Goal: Task Accomplishment & Management: Manage account settings

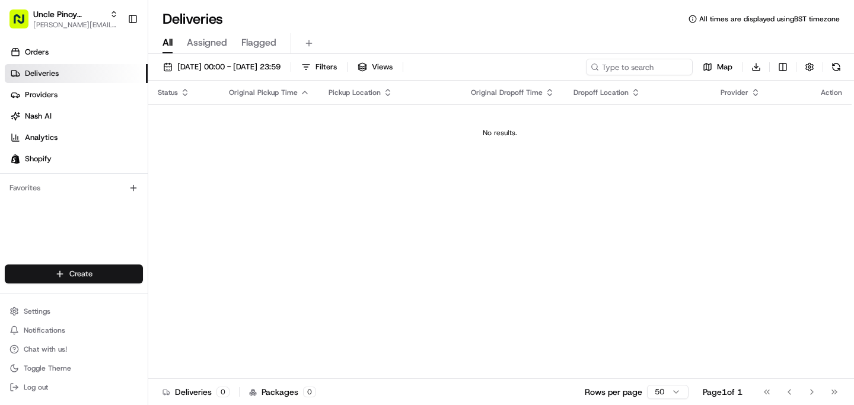
click at [90, 280] on html "Uncle Pinoy (Shopify) alex.guinid@unclepinoy.com Toggle Sidebar Orders Deliveri…" at bounding box center [427, 202] width 854 height 405
click at [203, 304] on link "Delivery" at bounding box center [214, 295] width 132 height 21
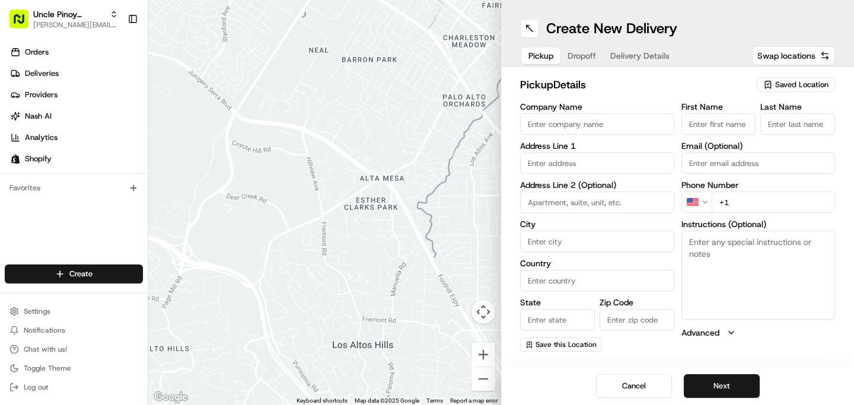
click at [798, 88] on span "Saved Location" at bounding box center [801, 84] width 53 height 11
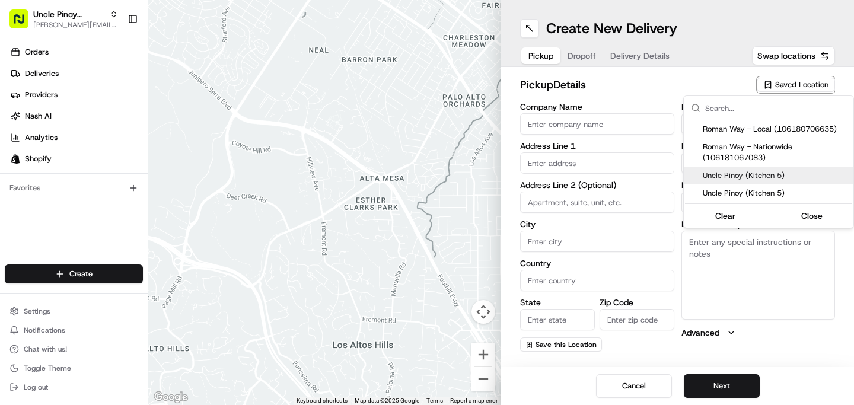
click at [777, 180] on span "Uncle Pinoy (Kitchen 5)" at bounding box center [776, 175] width 146 height 11
type input "Uncle Pinoy (Kitchen 5)"
type input "149 Roman Way"
type input "London"
type input "GB"
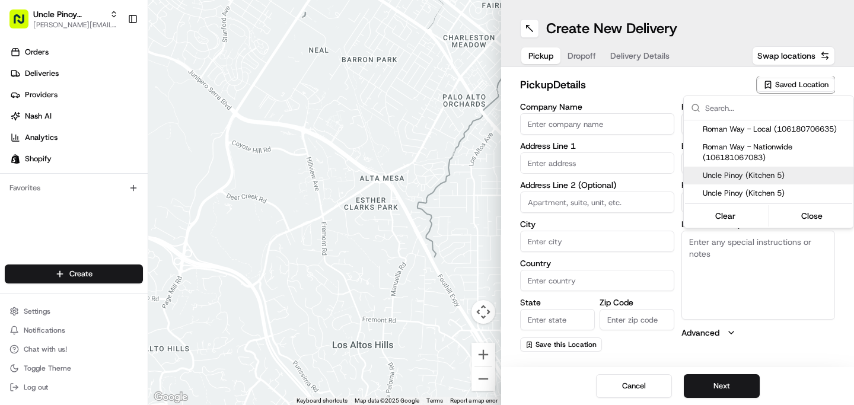
type input "England"
type input "N7 8XH"
type input "+44 7455 950550"
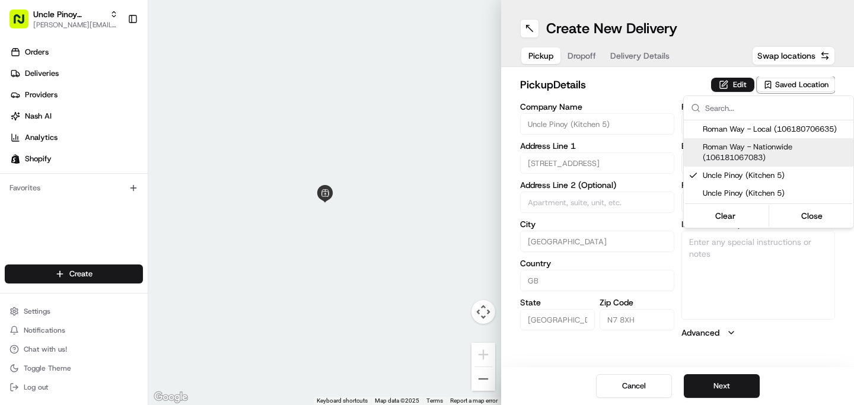
click at [795, 88] on html "Uncle Pinoy (Shopify) alex.guinid@unclepinoy.com Toggle Sidebar Orders Deliveri…" at bounding box center [427, 202] width 854 height 405
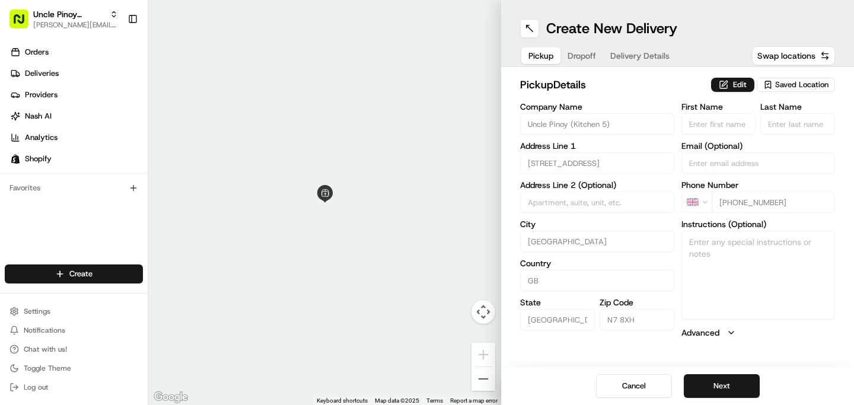
click at [793, 87] on span "Saved Location" at bounding box center [801, 84] width 53 height 11
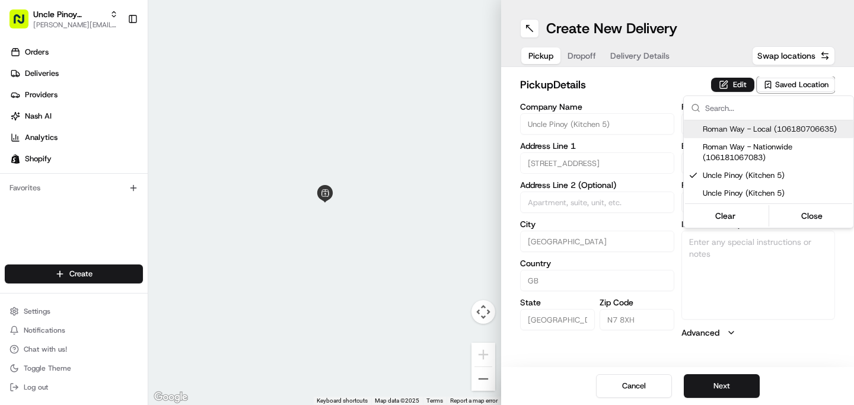
click at [750, 132] on span "Roman Way - Local (106180706635)" at bounding box center [776, 129] width 146 height 11
type input "Roman Way - Local"
type textarea "Unit 5, Roman Way Industrial Estate, Kitchen 5: Uncle Pinoy"
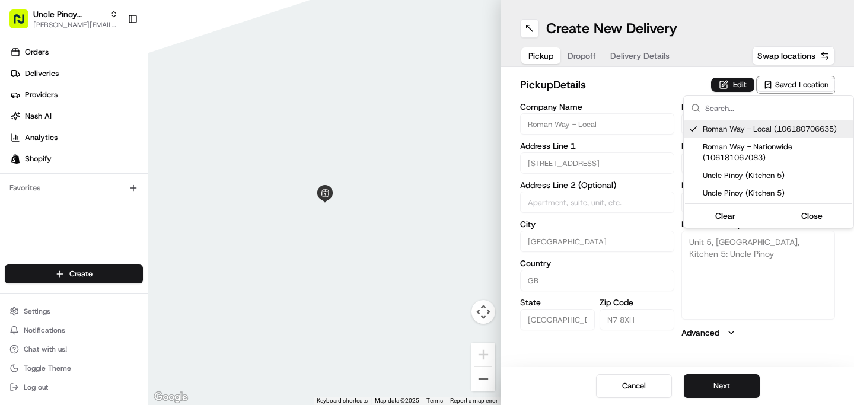
click at [750, 132] on span "Roman Way - Local (106180706635)" at bounding box center [776, 129] width 146 height 11
type input "+1"
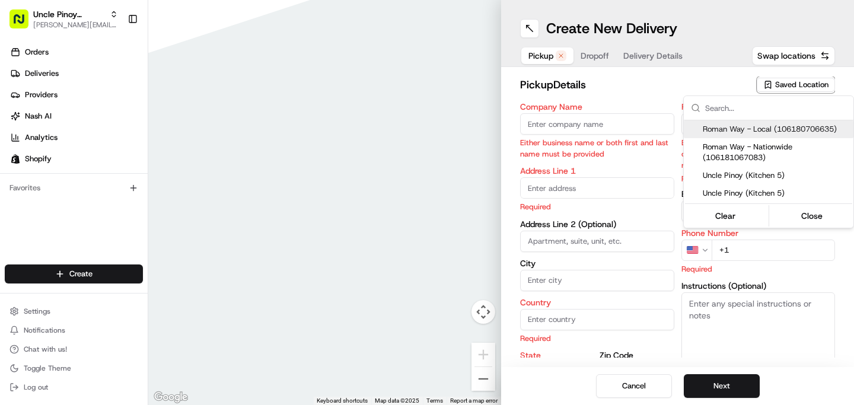
click at [750, 132] on span "Roman Way - Local (106180706635)" at bounding box center [776, 129] width 146 height 11
type input "Roman Way - Local"
type input "149 Roman Way"
type input "London"
type input "GB"
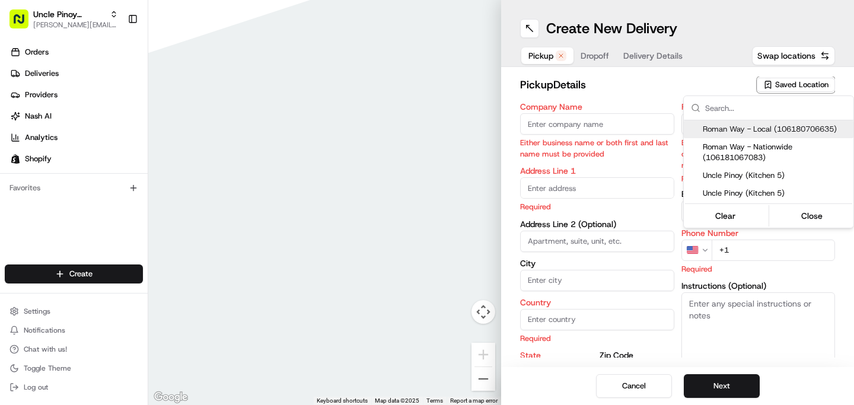
type input "England"
type input "N7 8XH"
type input "+44 7455 950550"
type textarea "Unit 5, Roman Way Industrial Estate, Kitchen 5: Uncle Pinoy"
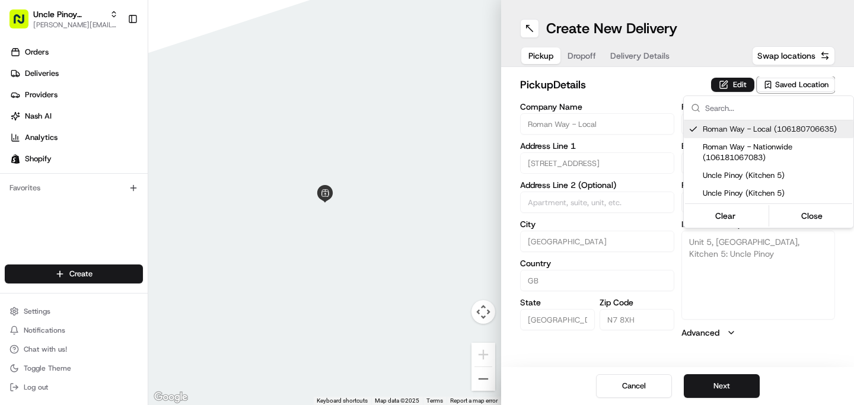
click at [585, 56] on html "Uncle Pinoy (Shopify) alex.guinid@unclepinoy.com Toggle Sidebar Orders Deliveri…" at bounding box center [427, 202] width 854 height 405
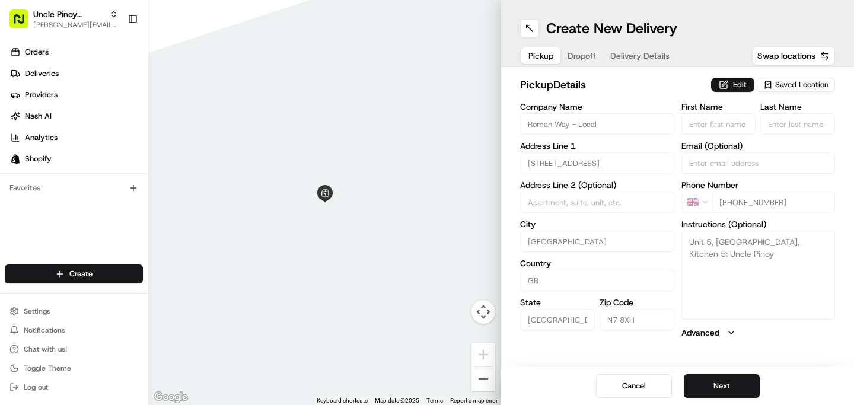
click at [584, 61] on span "Dropoff" at bounding box center [582, 56] width 28 height 12
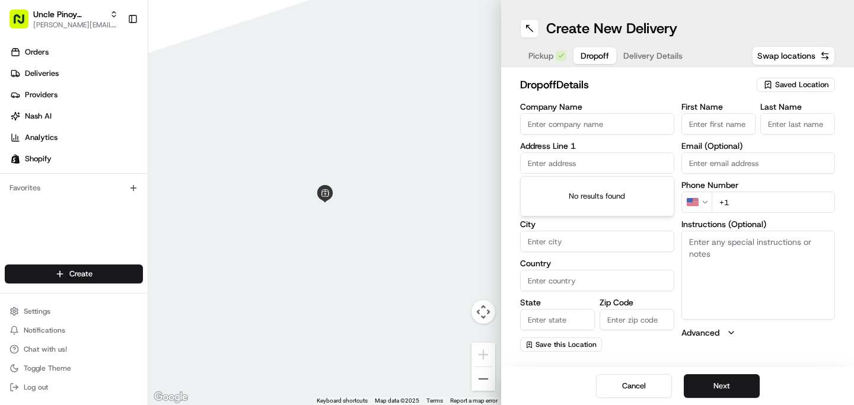
click at [582, 172] on input "text" at bounding box center [597, 162] width 154 height 21
paste input "Flat 101, New Atlas Wharf"
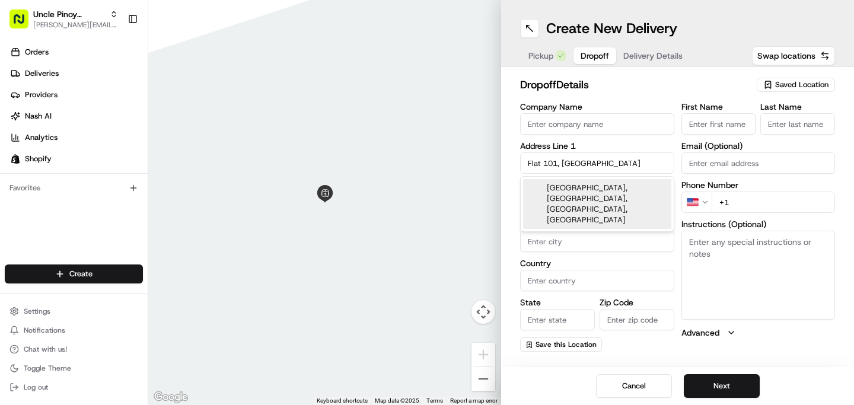
type input "Flat 101, New Atlas Wharf"
click at [600, 129] on input "Company Name" at bounding box center [597, 123] width 154 height 21
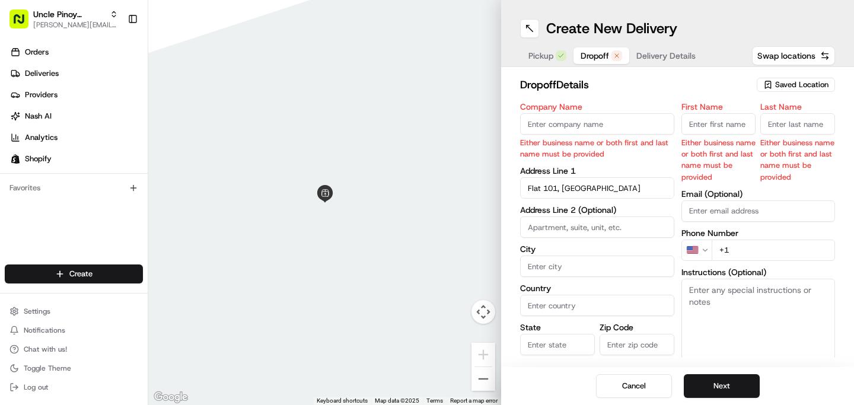
click at [722, 131] on input "First Name" at bounding box center [718, 123] width 75 height 21
paste input "[PERSON_NAME]"
drag, startPoint x: 737, startPoint y: 122, endPoint x: 707, endPoint y: 122, distance: 29.7
click at [707, 122] on input "[PERSON_NAME]" at bounding box center [718, 123] width 75 height 21
type input "Roe T"
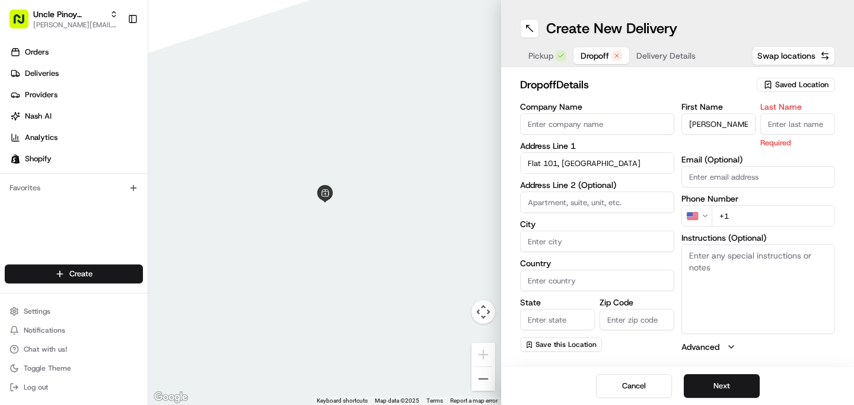
click at [792, 124] on input "Last Name" at bounding box center [797, 123] width 75 height 21
paste input "orreon"
type input "orreon"
click at [706, 96] on div "dropoff Details Saved Location" at bounding box center [677, 86] width 315 height 21
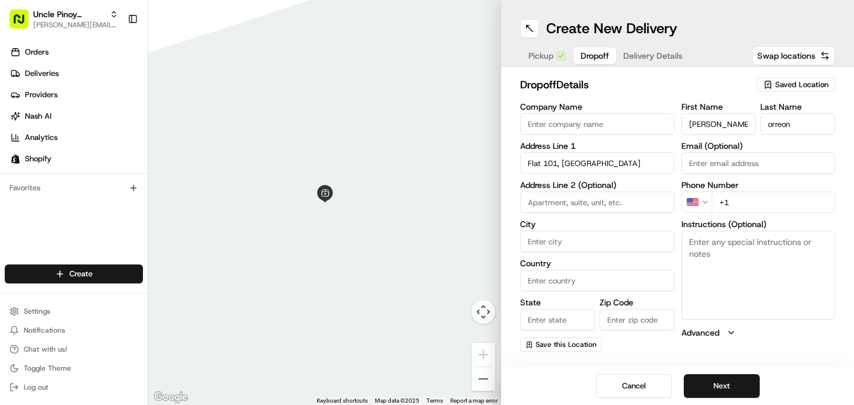
click at [770, 121] on input "orreon" at bounding box center [797, 123] width 75 height 21
drag, startPoint x: 705, startPoint y: 124, endPoint x: 712, endPoint y: 124, distance: 7.1
click at [712, 124] on input "Roe T" at bounding box center [718, 123] width 75 height 21
type input "Roe"
click at [770, 125] on input "orreon" at bounding box center [797, 123] width 75 height 21
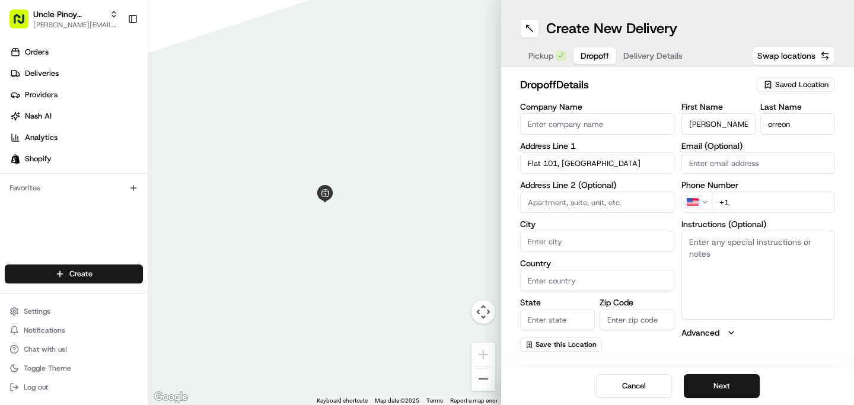
paste input "T"
click at [770, 125] on input "oTrreon" at bounding box center [797, 123] width 75 height 21
click at [774, 124] on input "Trreon" at bounding box center [797, 123] width 75 height 21
click at [770, 123] on input "Trreon" at bounding box center [797, 123] width 75 height 21
type input "Torreon"
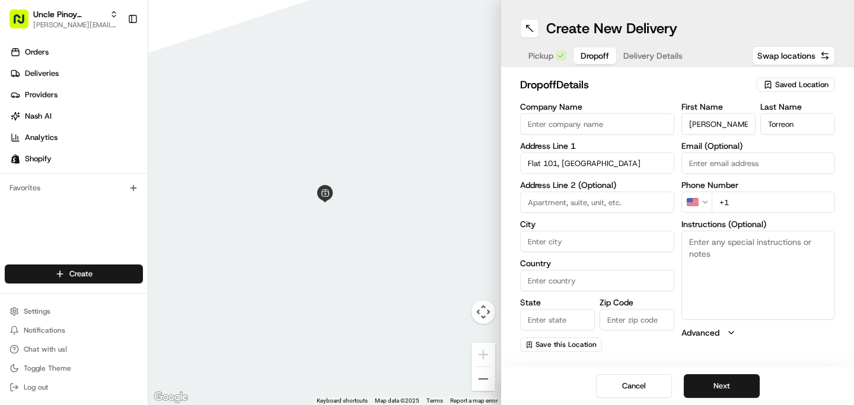
click at [724, 103] on label "First Name" at bounding box center [718, 107] width 75 height 8
click at [724, 113] on input "Roe" at bounding box center [718, 123] width 75 height 21
click at [753, 213] on div "First Name Roe Last Name Torreon Email (Optional) Phone Number US +1 Instructio…" at bounding box center [758, 227] width 154 height 249
click at [753, 206] on input "+1" at bounding box center [774, 202] width 124 height 21
paste input "44 7585 876047"
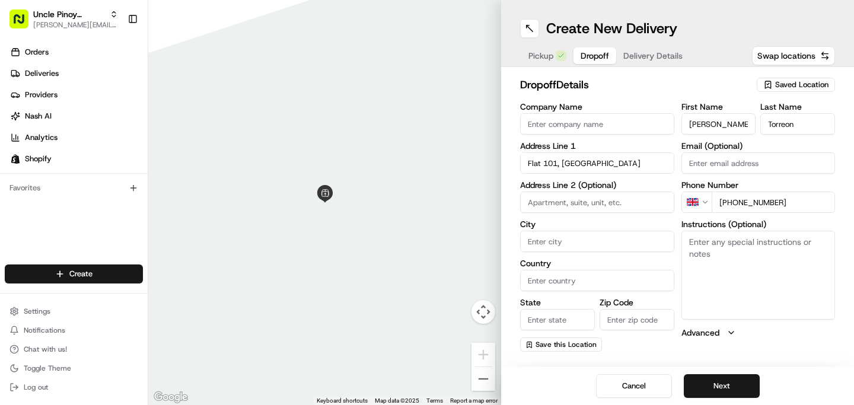
type input "+44 7585 876047"
click at [630, 315] on input "Zip Code" at bounding box center [637, 319] width 75 height 21
paste input "E14 3ST"
type input "E14 3ST"
click at [565, 320] on input "State" at bounding box center [557, 319] width 75 height 21
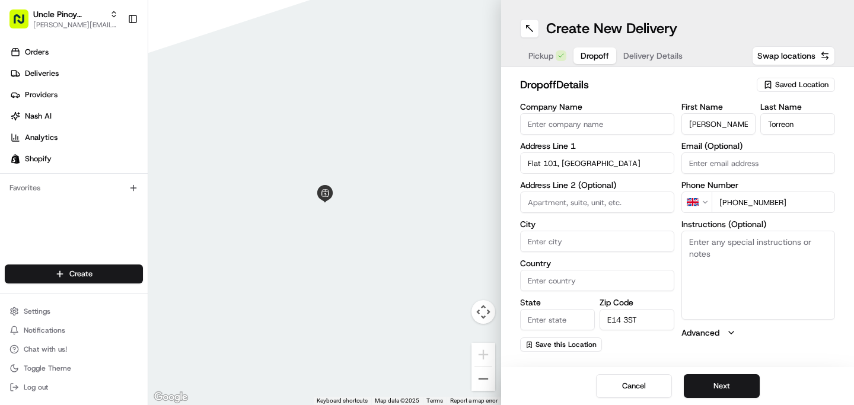
type input "England"
click at [560, 273] on input "Country" at bounding box center [597, 280] width 154 height 21
click at [553, 237] on input "City" at bounding box center [597, 241] width 154 height 21
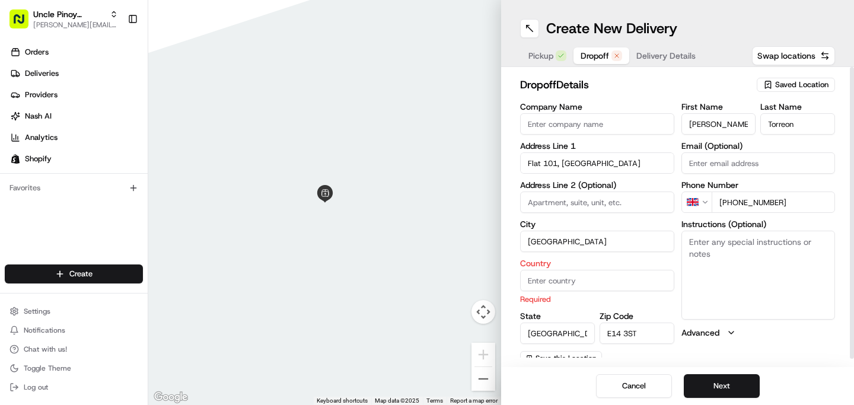
type input "London"
type input "I"
type input "United Kingdom"
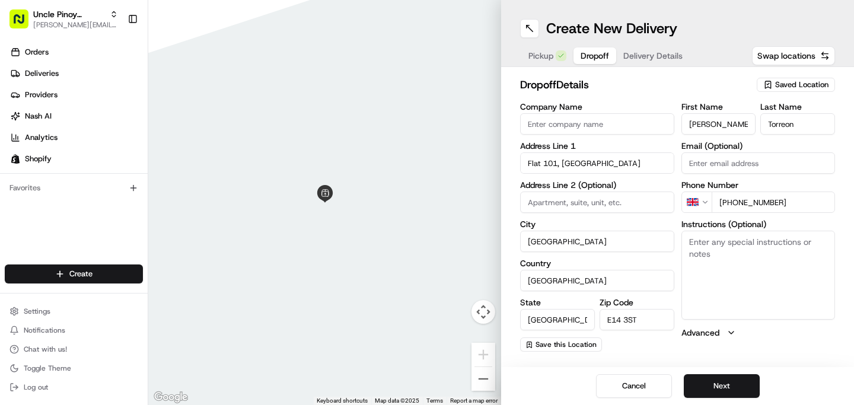
click at [684, 359] on div "dropoff Details Saved Location Company Name Address Line 1 Flat 101, New Atlas …" at bounding box center [677, 214] width 353 height 294
click at [719, 385] on button "Next" at bounding box center [722, 386] width 76 height 24
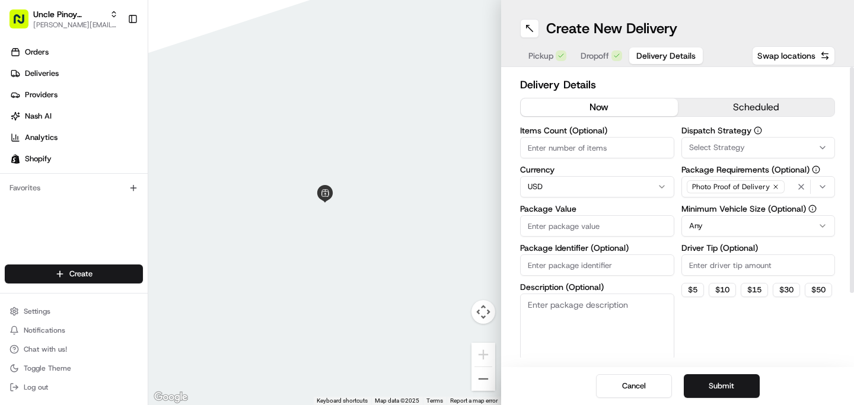
click at [729, 235] on html "Uncle Pinoy (Shopify) alex.guinid@unclepinoy.com Toggle Sidebar Orders Deliveri…" at bounding box center [427, 202] width 854 height 405
click at [718, 151] on span "Select Strategy" at bounding box center [717, 147] width 56 height 11
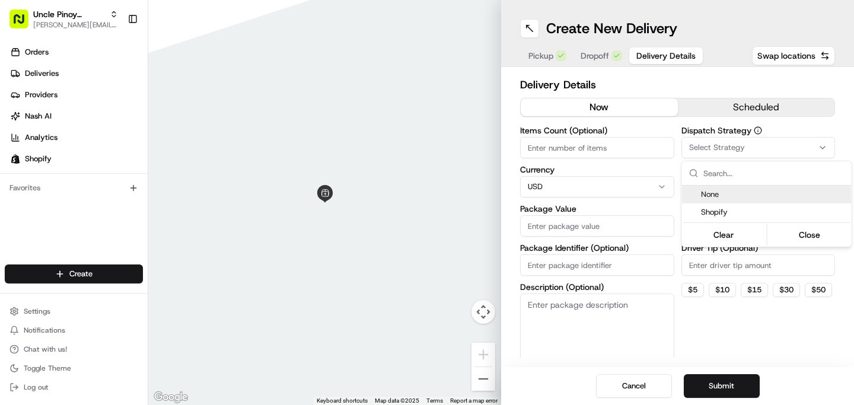
click at [712, 142] on html "Uncle Pinoy (Shopify) alex.guinid@unclepinoy.com Toggle Sidebar Orders Deliveri…" at bounding box center [427, 202] width 854 height 405
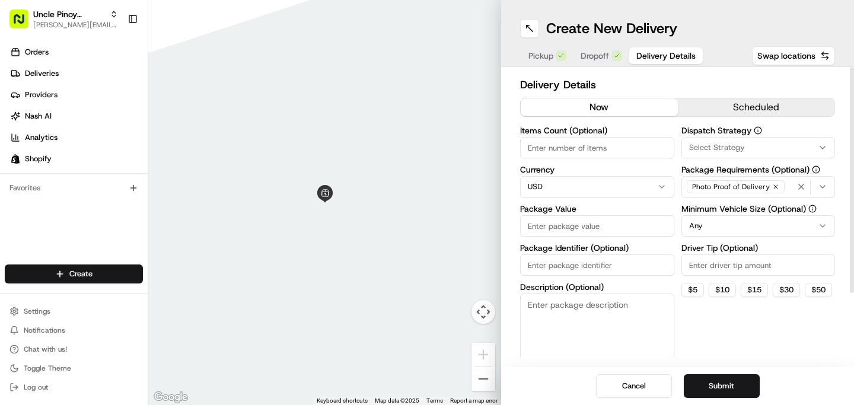
click at [607, 192] on html "Uncle Pinoy (Shopify) alex.guinid@unclepinoy.com Toggle Sidebar Orders Deliveri…" at bounding box center [427, 202] width 854 height 405
click at [585, 138] on input "Items Count (Optional)" at bounding box center [597, 147] width 154 height 21
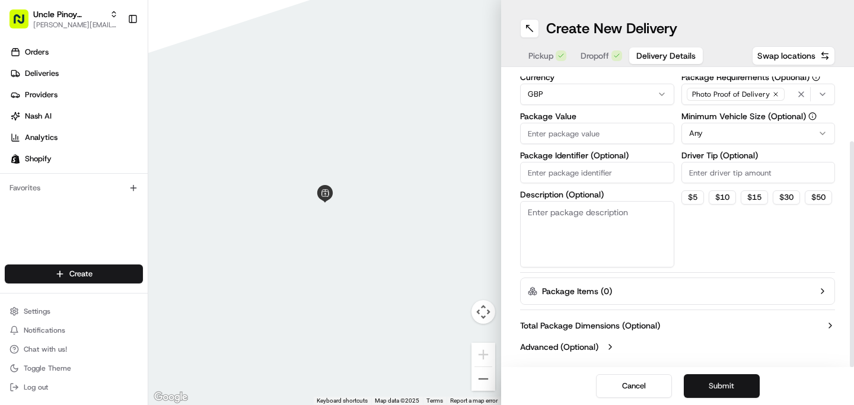
click at [731, 388] on button "Submit" at bounding box center [722, 386] width 76 height 24
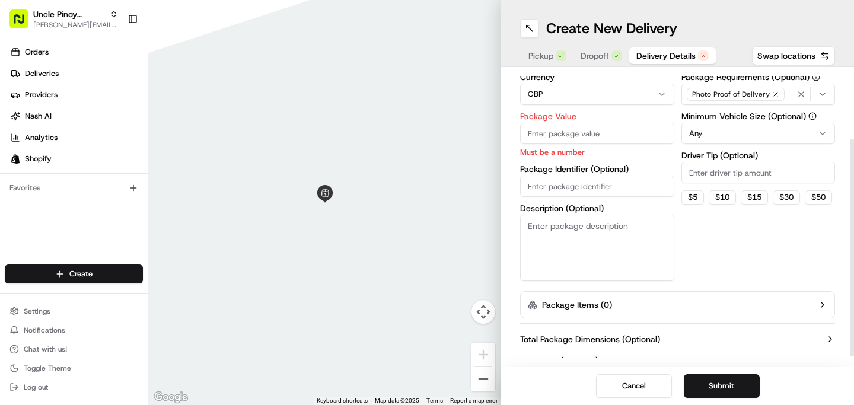
click at [581, 184] on input "Package Identifier (Optional)" at bounding box center [597, 186] width 154 height 21
click at [560, 144] on div "Package Value Must be a number" at bounding box center [597, 135] width 154 height 46
click at [560, 135] on input "Package Value" at bounding box center [597, 133] width 154 height 21
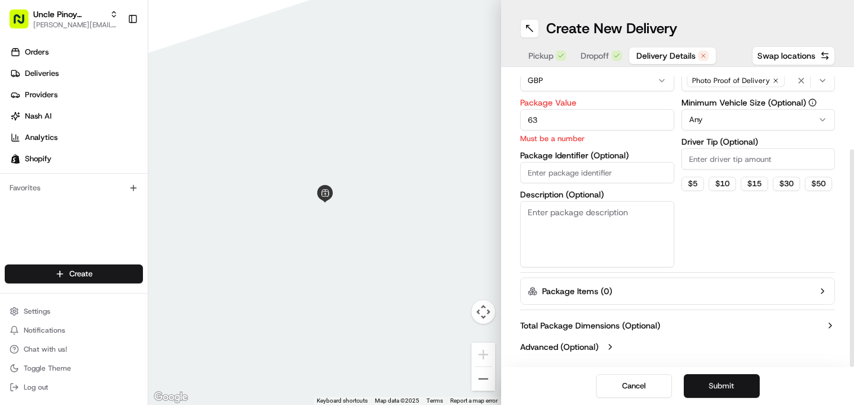
type input "63"
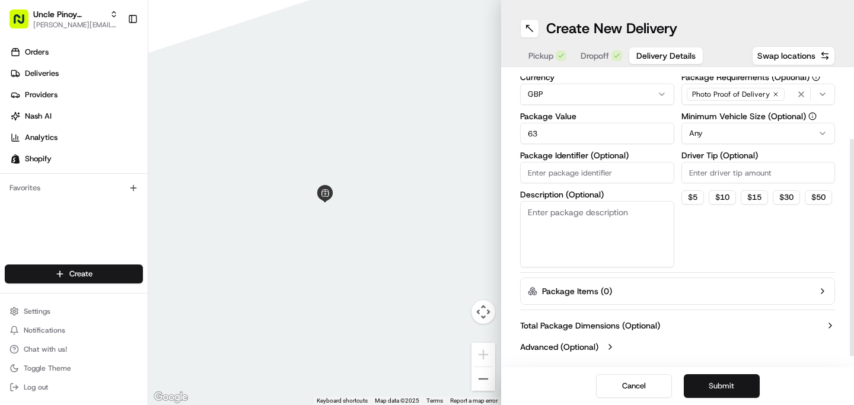
scroll to position [93, 0]
click at [720, 381] on button "Submit" at bounding box center [722, 386] width 76 height 24
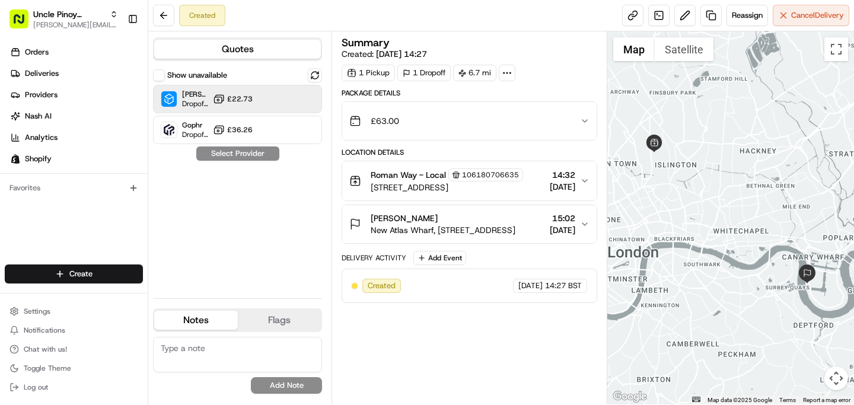
click at [244, 103] on span "£22.73" at bounding box center [239, 98] width 25 height 9
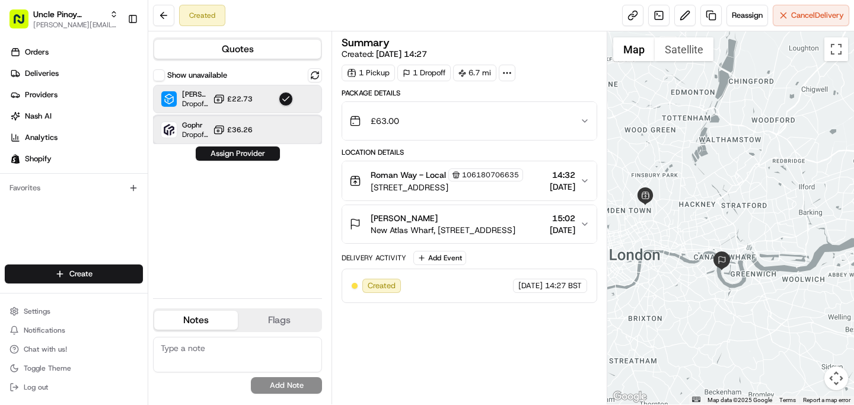
click at [235, 142] on div "Gophr Dropoff ETA - £36.26" at bounding box center [237, 130] width 169 height 28
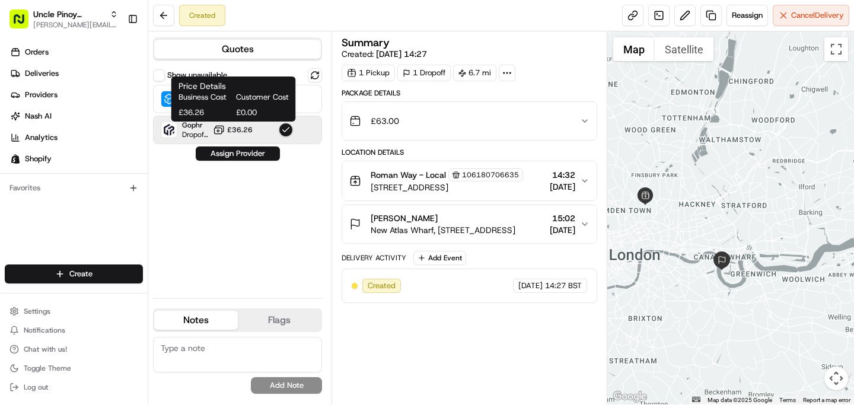
click at [240, 116] on span "£0.00" at bounding box center [262, 112] width 53 height 11
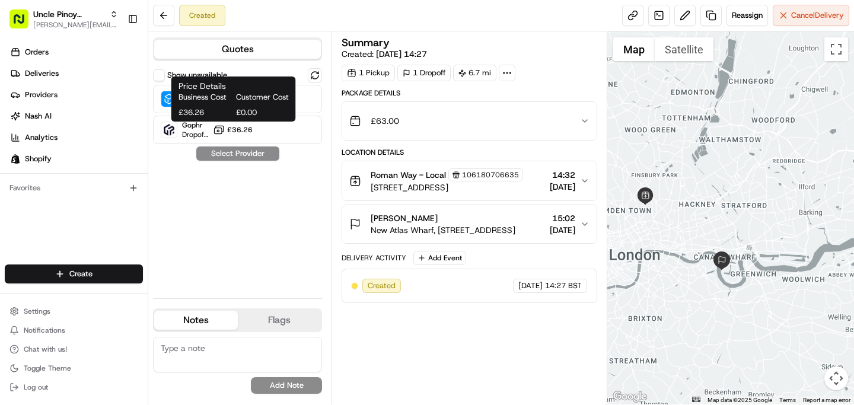
click at [250, 89] on h1 "Price Details" at bounding box center [233, 86] width 110 height 12
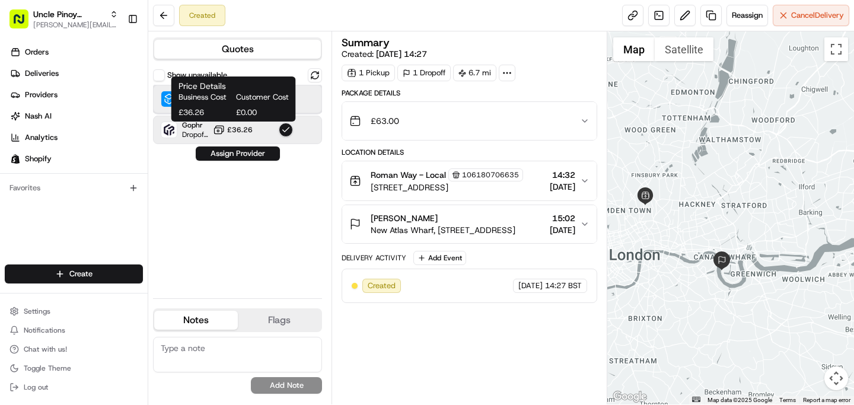
click at [308, 104] on div "Stuart (UK) Dropoff ETA - £22.73" at bounding box center [237, 99] width 169 height 28
click at [233, 148] on button "Assign Provider" at bounding box center [238, 153] width 84 height 14
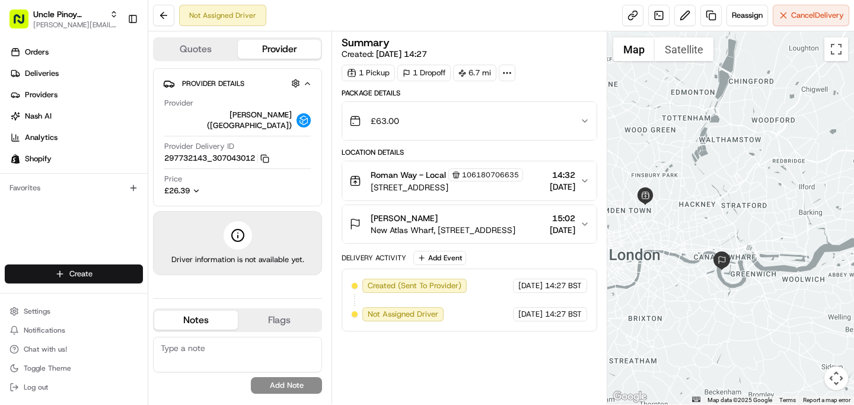
drag, startPoint x: 103, startPoint y: 296, endPoint x: 104, endPoint y: 282, distance: 13.7
click at [103, 293] on div "Create Settings Notifications Chat with us! Toggle Theme Log out" at bounding box center [74, 330] width 148 height 150
click at [110, 267] on html "Uncle Pinoy (Shopify) alex.guinid@unclepinoy.com Toggle Sidebar Orders Deliveri…" at bounding box center [427, 202] width 854 height 405
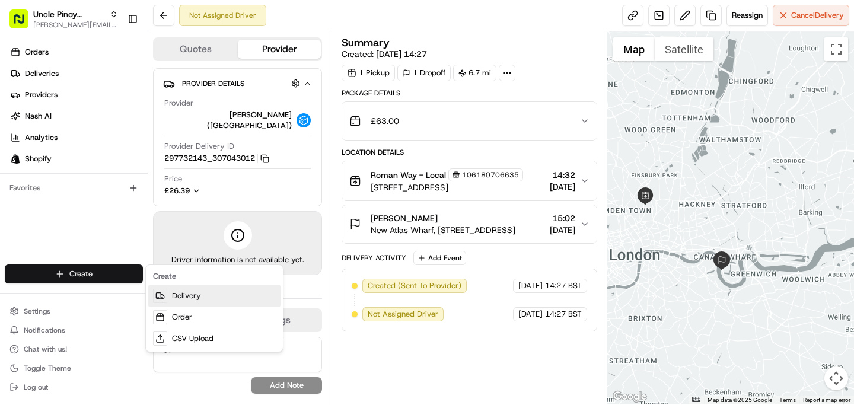
click at [186, 302] on link "Delivery" at bounding box center [214, 295] width 132 height 21
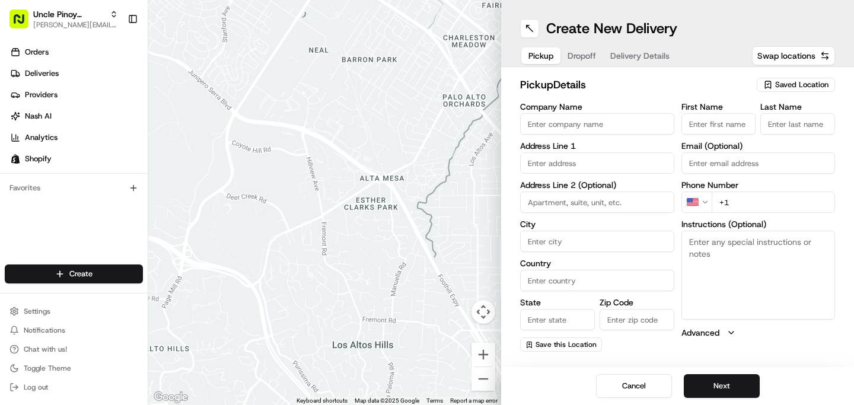
click at [802, 82] on span "Saved Location" at bounding box center [801, 84] width 53 height 11
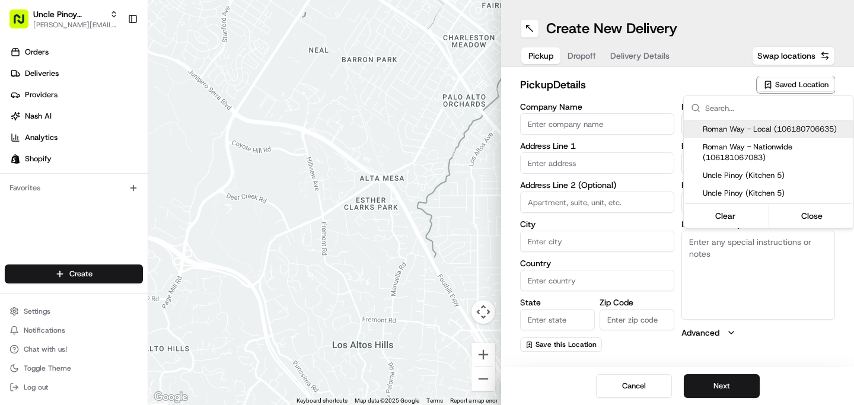
click at [783, 134] on span "Roman Way - Local (106180706635)" at bounding box center [776, 129] width 146 height 11
type input "Roman Way - Local"
type input "149 Roman Way"
type input "London"
type input "GB"
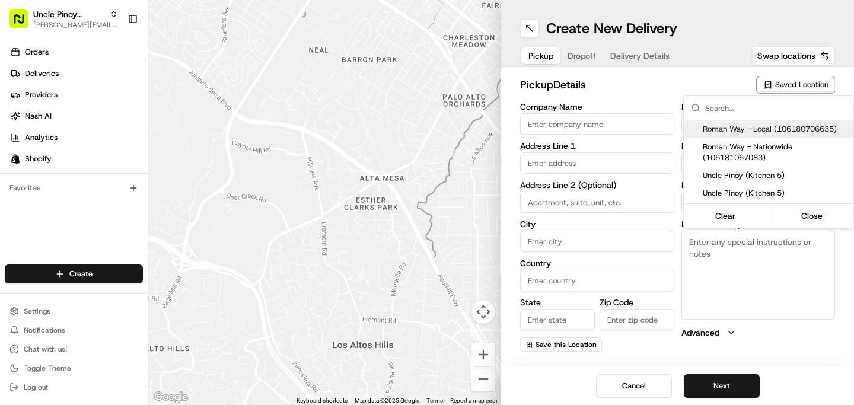
type input "England"
type input "N7 8XH"
type input "+44 7455 950550"
type textarea "Unit 5, Roman Way Industrial Estate, Kitchen 5: Uncle Pinoy"
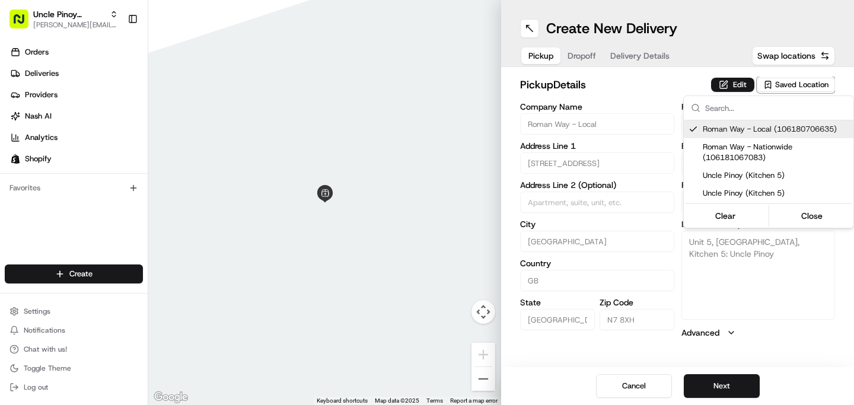
click at [729, 377] on html "Uncle Pinoy (Shopify) alex.guinid@unclepinoy.com Toggle Sidebar Orders Deliveri…" at bounding box center [427, 202] width 854 height 405
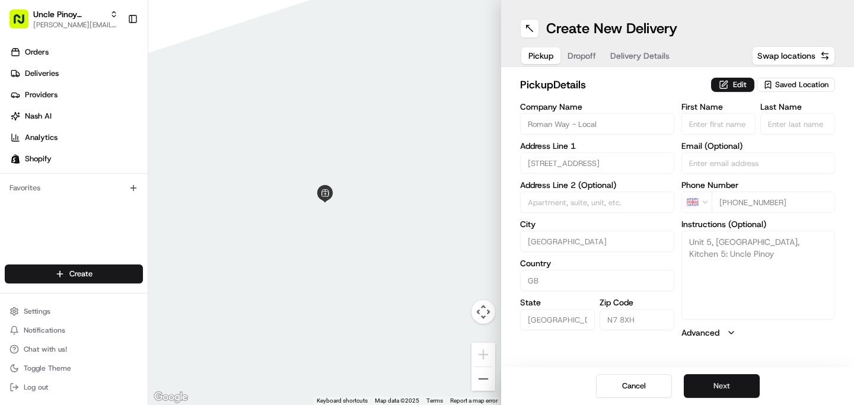
click at [725, 382] on button "Next" at bounding box center [722, 386] width 76 height 24
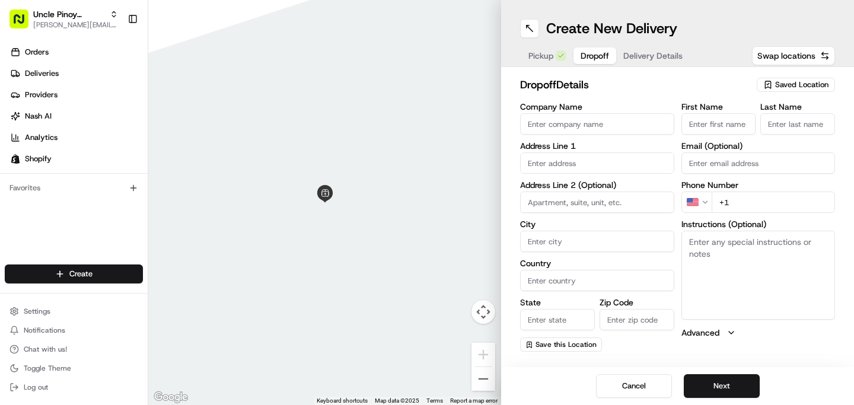
click at [588, 167] on input "text" at bounding box center [597, 162] width 154 height 21
paste input "Garden Royal Flat 28"
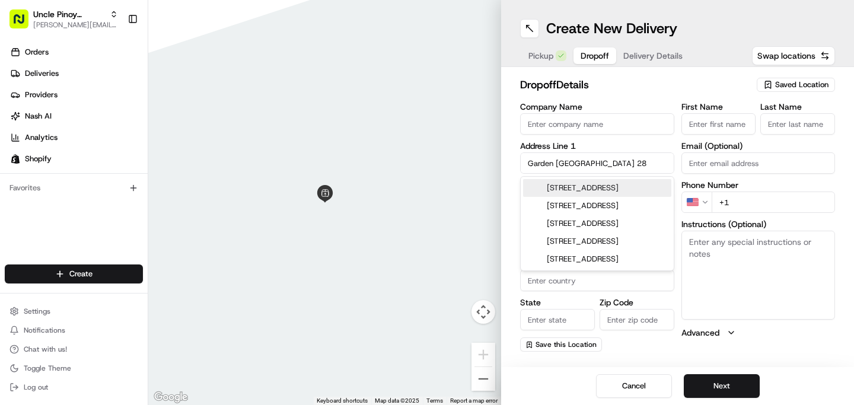
drag, startPoint x: 578, startPoint y: 164, endPoint x: 613, endPoint y: 164, distance: 35.0
click at [613, 164] on input "Garden Royal Flat 28" at bounding box center [597, 162] width 154 height 21
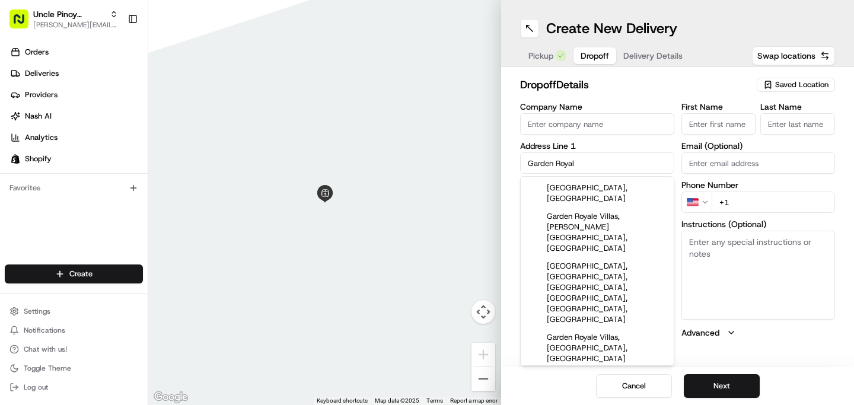
click at [527, 163] on input "Garden Royal" at bounding box center [597, 162] width 154 height 21
paste input "Flat 28"
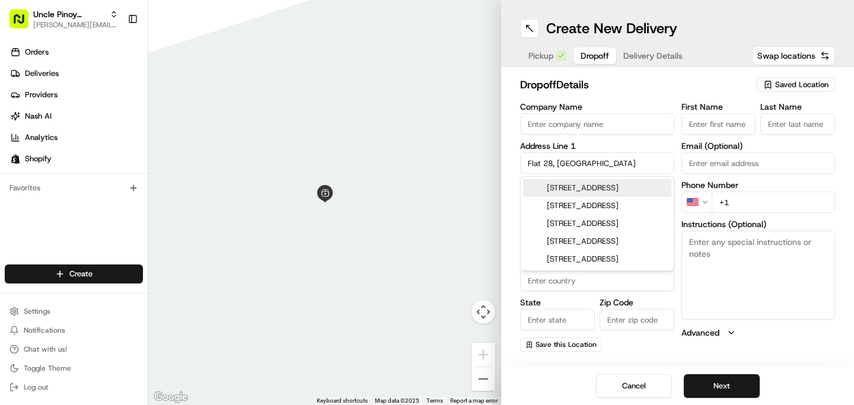
type input "Flat 28, Garden Royal"
click at [640, 326] on input "Zip Code" at bounding box center [637, 319] width 75 height 21
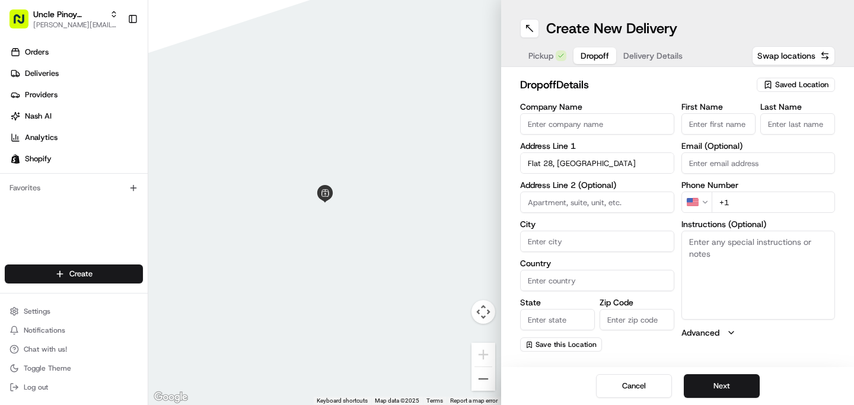
paste input "SW15 3HE"
type input "SW15 3HE"
click at [638, 337] on div "Company Name Address Line 1 Flat 28, Garden Royal Address Line 2 (Optional) Cit…" at bounding box center [597, 227] width 154 height 249
click at [570, 323] on input "State" at bounding box center [557, 319] width 75 height 21
type input "England"
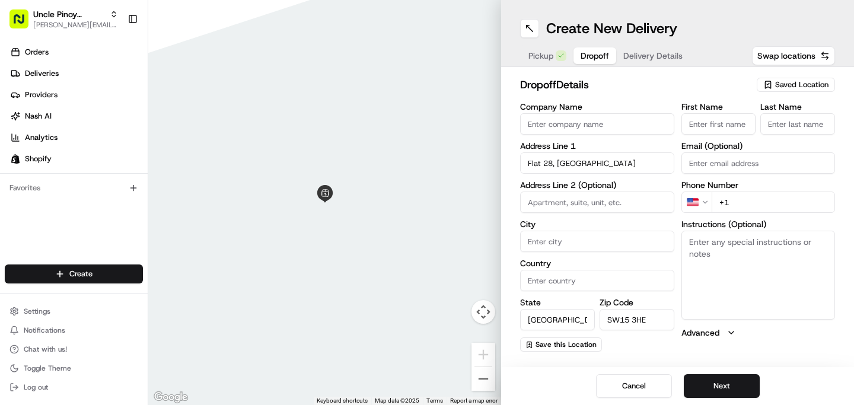
click at [574, 277] on input "Country" at bounding box center [597, 280] width 154 height 21
type input "United Kingdom"
click at [565, 117] on input "Company Name" at bounding box center [597, 123] width 154 height 21
paste input "[PERSON_NAME]"
type input "[PERSON_NAME]"
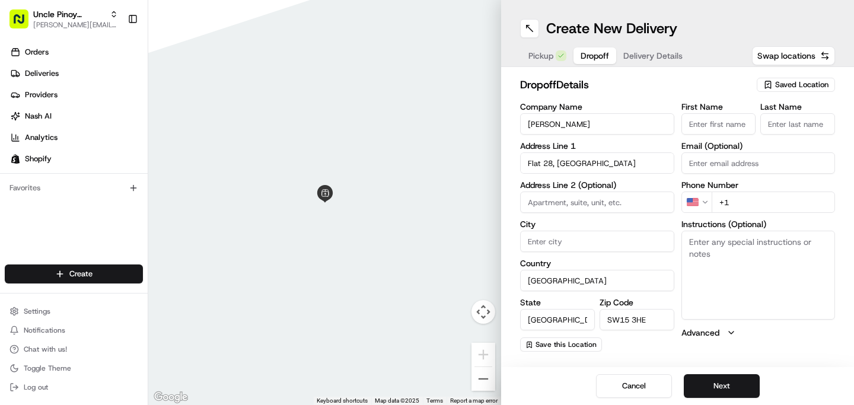
click at [746, 202] on input "+1" at bounding box center [774, 202] width 124 height 21
paste input "44 7712 397729"
type input "+44 7712 397729"
click at [739, 381] on button "Next" at bounding box center [722, 386] width 76 height 24
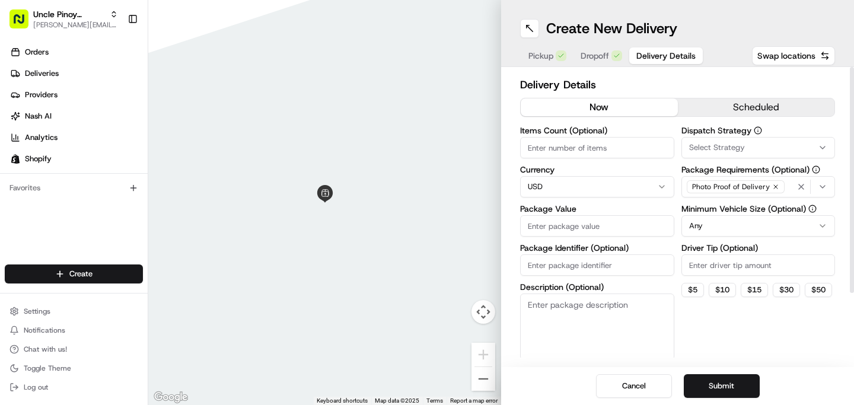
click at [579, 188] on html "Uncle Pinoy (Shopify) alex.guinid@unclepinoy.com Toggle Sidebar Orders Deliveri…" at bounding box center [427, 202] width 854 height 405
click at [560, 236] on input "Package Value" at bounding box center [597, 225] width 154 height 21
type input "69.99"
click at [751, 380] on button "Submit" at bounding box center [722, 386] width 76 height 24
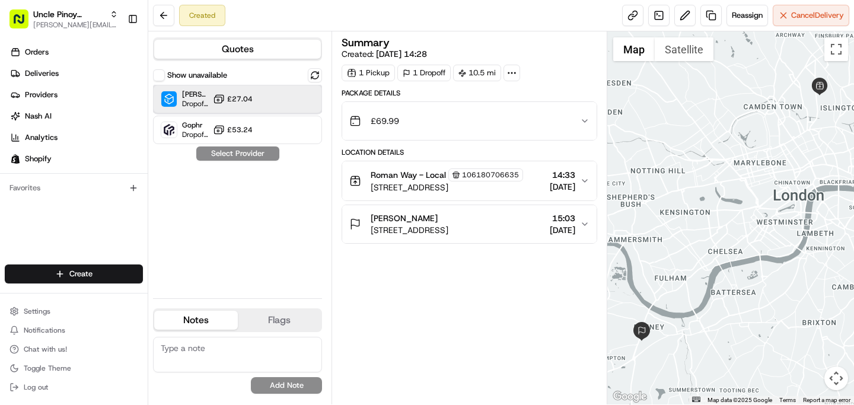
click at [265, 97] on div "Stuart (UK) Dropoff ETA - £27.04" at bounding box center [237, 99] width 169 height 28
click at [242, 157] on button "Assign Provider" at bounding box center [238, 153] width 84 height 14
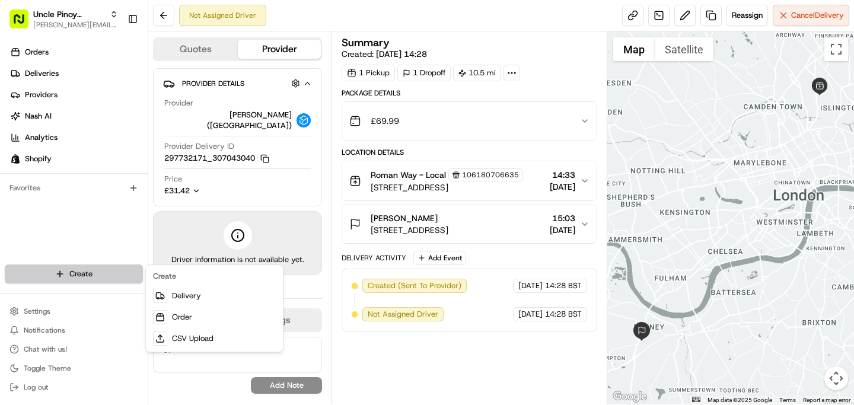
click at [88, 272] on html "Uncle Pinoy (Shopify) alex.guinid@unclepinoy.com Toggle Sidebar Orders Deliveri…" at bounding box center [427, 202] width 854 height 405
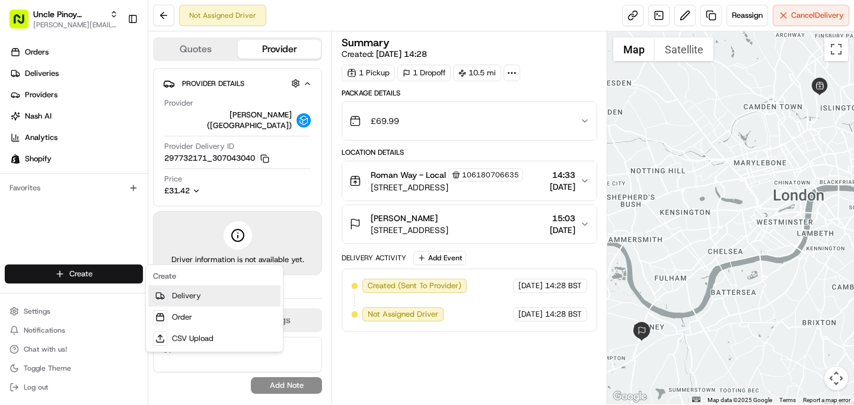
click at [168, 305] on link "Delivery" at bounding box center [214, 295] width 132 height 21
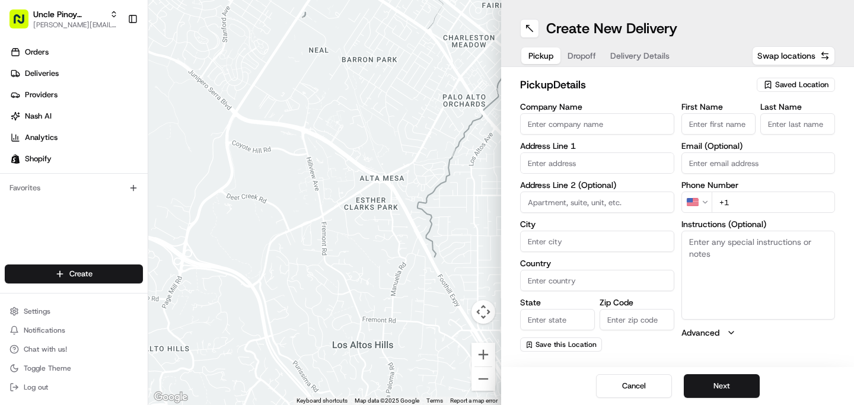
click at [788, 81] on span "Saved Location" at bounding box center [801, 84] width 53 height 11
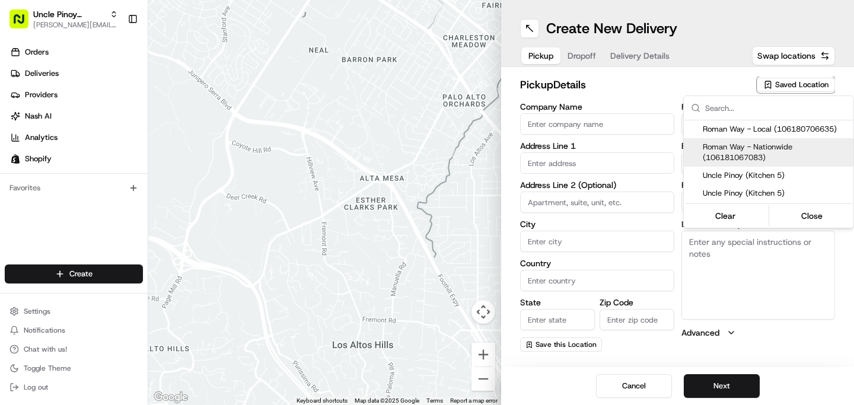
click at [769, 138] on div "Roman Way - Nationwide (106181067083)" at bounding box center [769, 152] width 170 height 28
type input "Roman Way - Nationwide"
type input "149 Roman Way"
type input "London"
type input "GB"
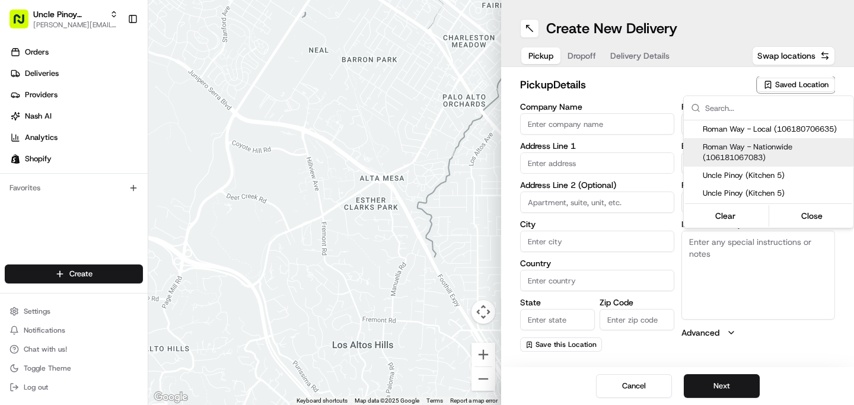
type input "England"
type input "N7 8XH"
type input "+44 7455 950550"
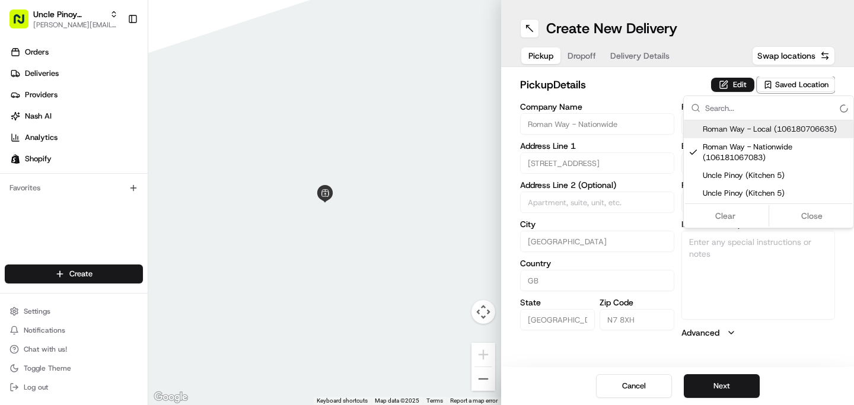
click at [775, 130] on span "Roman Way - Local (106180706635)" at bounding box center [776, 129] width 146 height 11
type input "Roman Way - Local"
type textarea "Unit 5, Roman Way Industrial Estate, Kitchen 5: Uncle Pinoy"
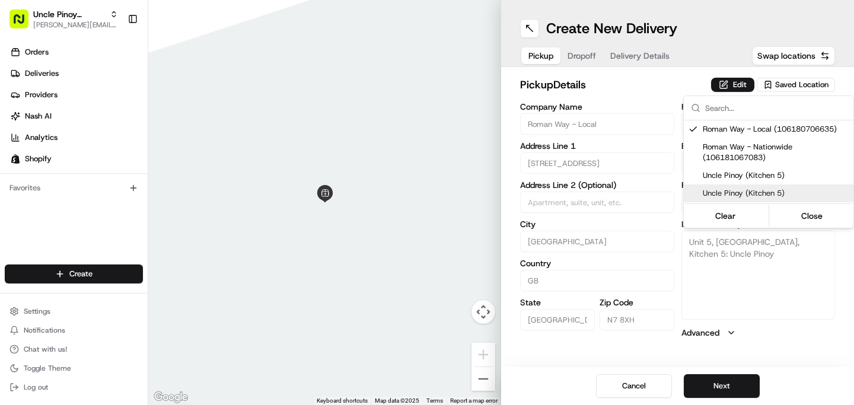
click at [722, 375] on html "Uncle Pinoy (Shopify) alex.guinid@unclepinoy.com Toggle Sidebar Orders Deliveri…" at bounding box center [427, 202] width 854 height 405
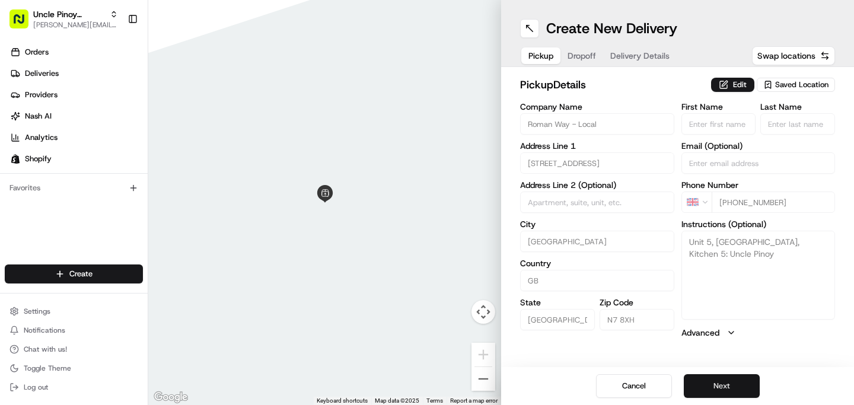
click at [722, 387] on button "Next" at bounding box center [722, 386] width 76 height 24
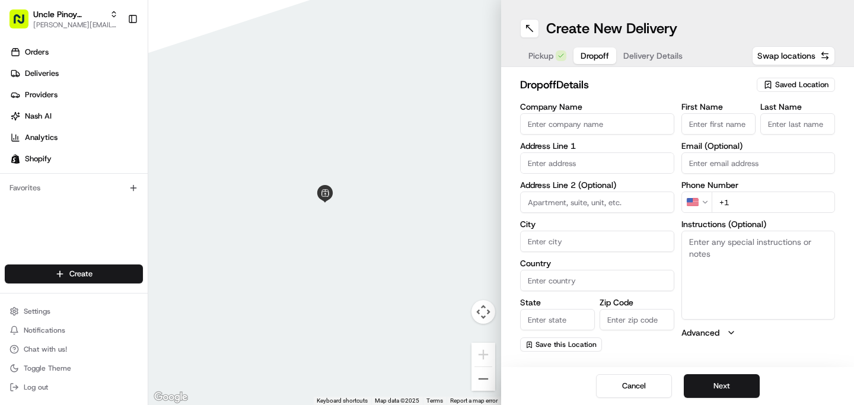
click at [591, 117] on input "Company Name" at bounding box center [597, 123] width 154 height 21
paste input "36 Allen Road"
type input "36 Allen Road"
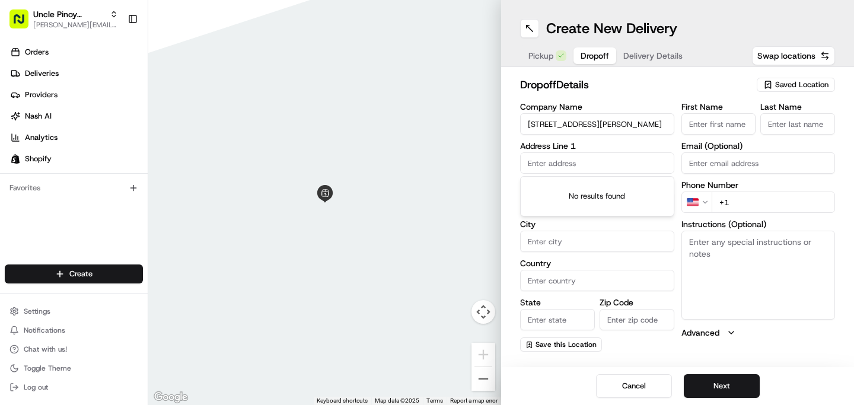
click at [575, 168] on input "text" at bounding box center [597, 162] width 154 height 21
paste input "36 Allen Road"
type input "36 Allen Road"
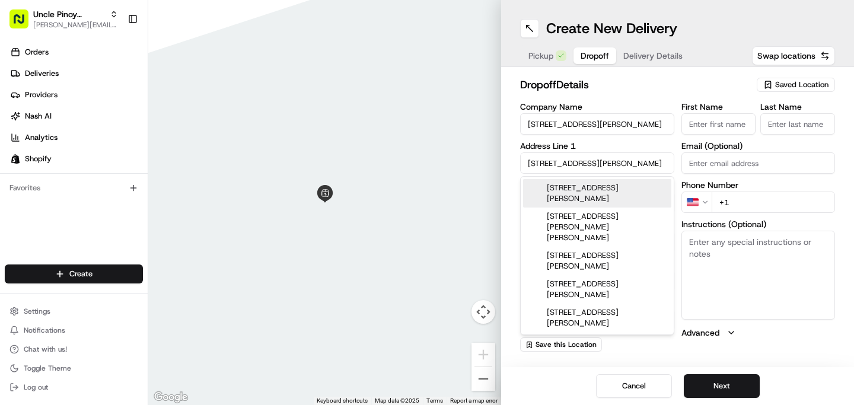
drag, startPoint x: 587, startPoint y: 122, endPoint x: 492, endPoint y: 122, distance: 95.5
click at [492, 122] on div "← Move left → Move right ↑ Move up ↓ Move down + Zoom in - Zoom out Home Jump l…" at bounding box center [501, 202] width 706 height 405
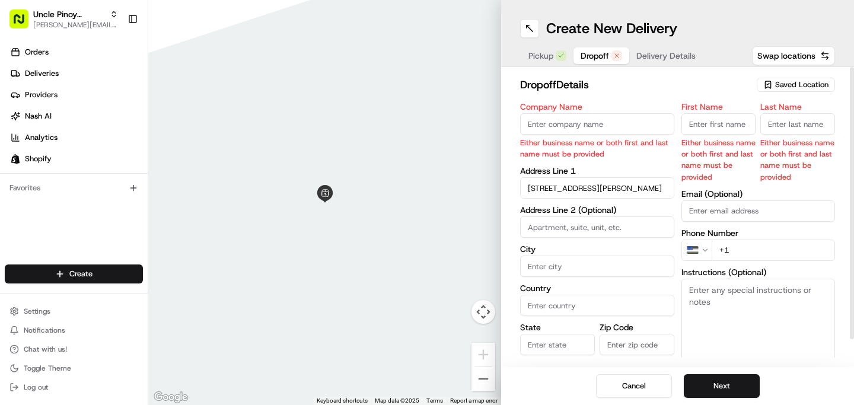
click at [552, 223] on input at bounding box center [597, 226] width 154 height 21
paste input "Flat 7"
type input "Flat 7"
click at [635, 346] on input "Zip Code" at bounding box center [637, 344] width 75 height 21
paste input "N16 8SA"
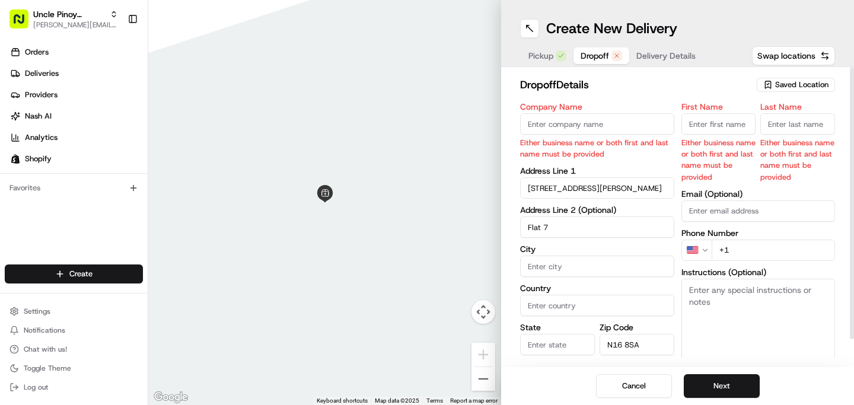
type input "N16 8SA"
click at [554, 349] on input "State" at bounding box center [557, 344] width 75 height 21
type input "England"
click at [581, 314] on input "Country" at bounding box center [597, 305] width 154 height 21
type input "United Kingdom"
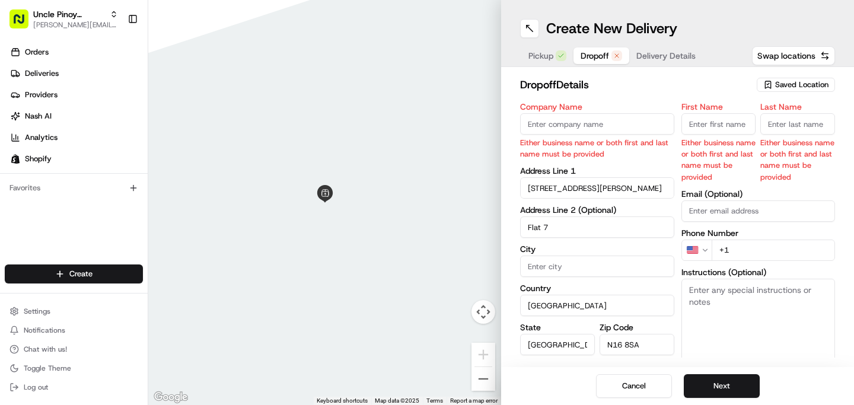
type input "London"
type input "Alex.guinid@unclepinoy.com"
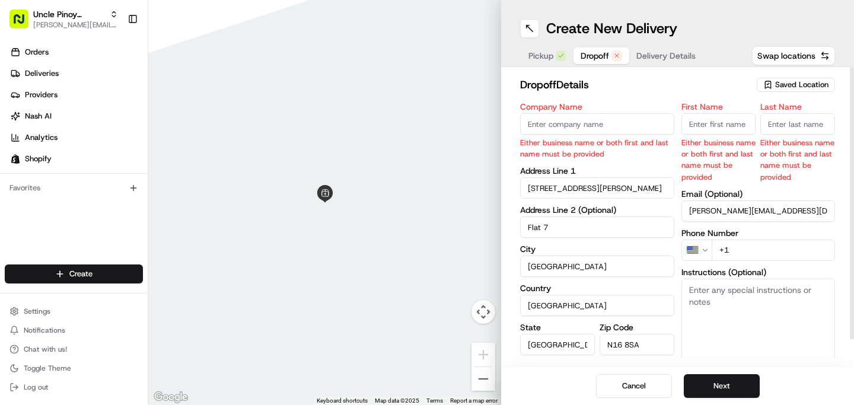
click at [807, 212] on input "Alex.guinid@unclepinoy.com" at bounding box center [758, 210] width 154 height 21
click at [579, 107] on label "Company Name" at bounding box center [597, 107] width 154 height 8
click at [579, 113] on input "Company Name" at bounding box center [597, 123] width 154 height 21
click at [588, 127] on input "Company Name" at bounding box center [597, 123] width 154 height 21
paste input "[PERSON_NAME]"
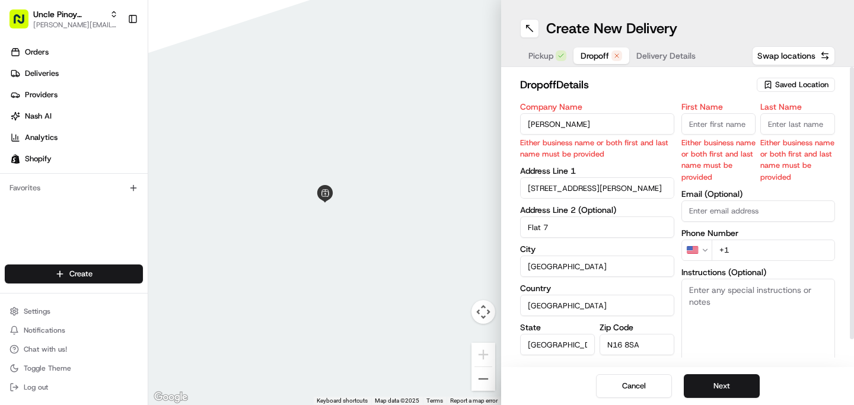
type input "[PERSON_NAME]"
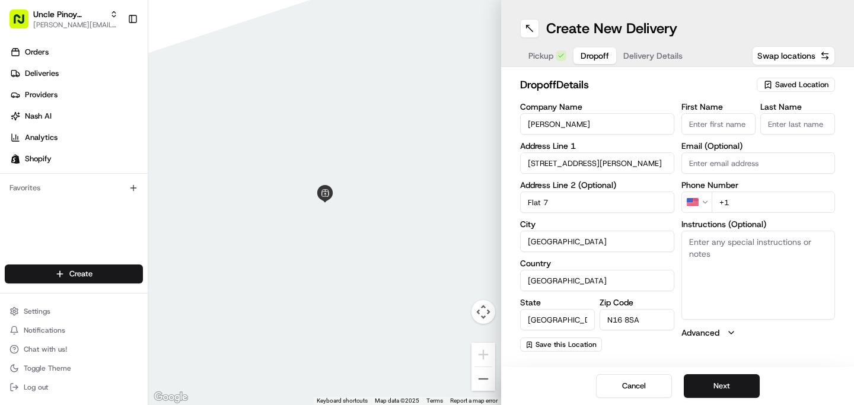
click at [732, 197] on input "+1" at bounding box center [774, 202] width 124 height 21
paste input "44 7858 252608"
type input "+44 7858 252608"
click at [724, 379] on button "Next" at bounding box center [722, 386] width 76 height 24
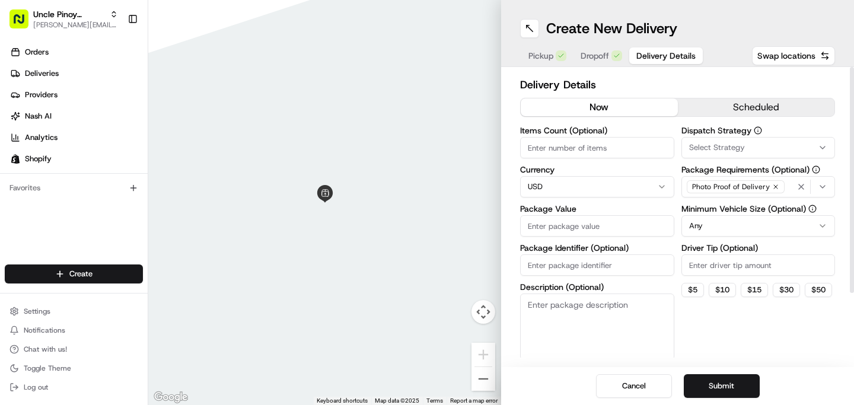
click at [570, 195] on html "Uncle Pinoy (Shopify) alex.guinid@unclepinoy.com Toggle Sidebar Orders Deliveri…" at bounding box center [427, 202] width 854 height 405
click at [546, 224] on input "Package Value" at bounding box center [597, 225] width 154 height 21
type input "63"
click at [717, 385] on button "Submit" at bounding box center [722, 386] width 76 height 24
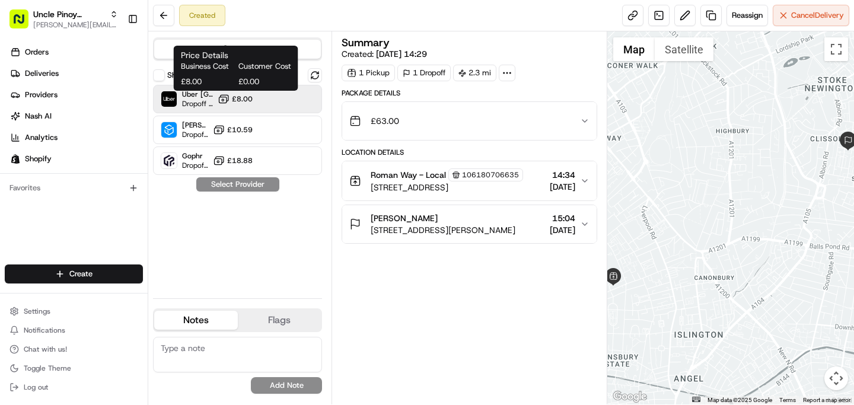
click at [241, 100] on span "£8.00" at bounding box center [242, 98] width 21 height 9
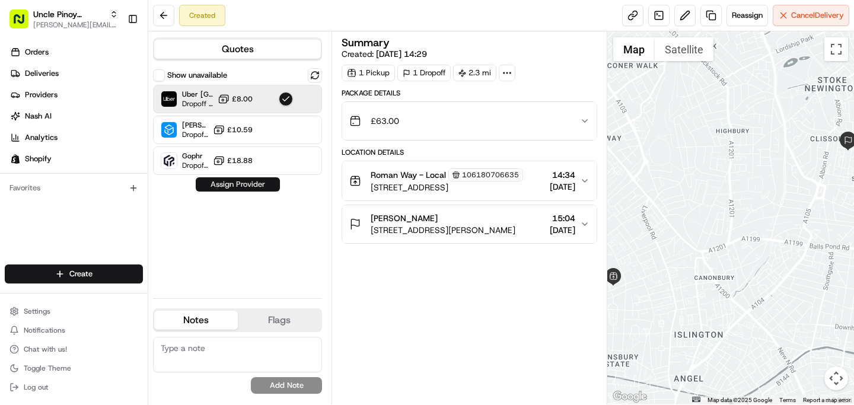
click at [250, 185] on button "Assign Provider" at bounding box center [238, 184] width 84 height 14
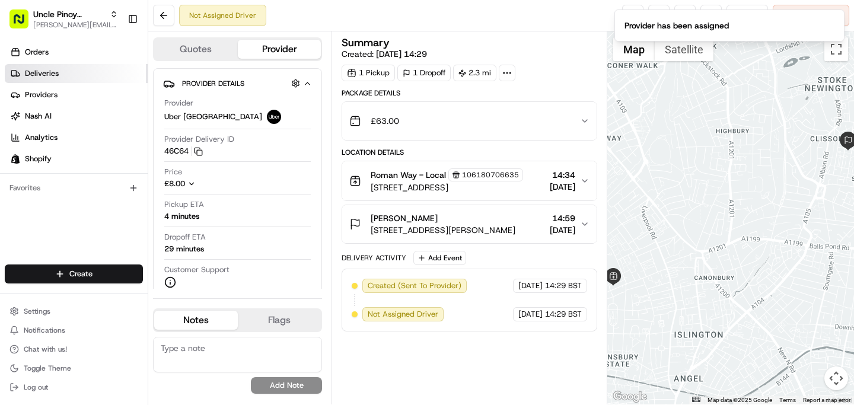
click at [51, 78] on span "Deliveries" at bounding box center [42, 73] width 34 height 11
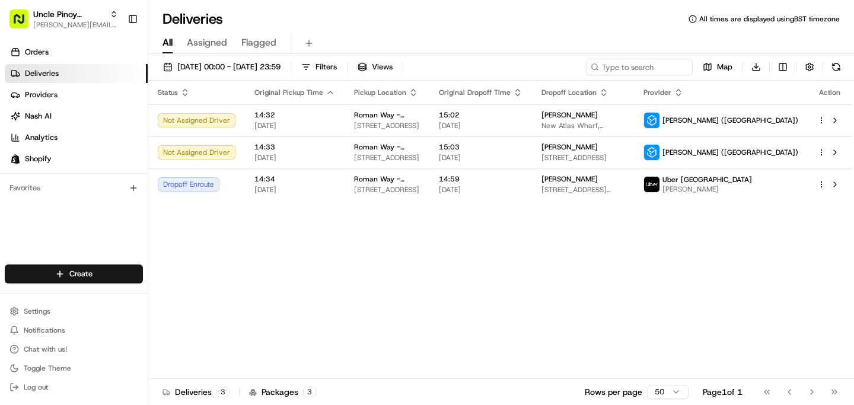
drag, startPoint x: 511, startPoint y: 190, endPoint x: 595, endPoint y: 4, distance: 204.6
click at [520, 184] on div "14:59 21/08/2025" at bounding box center [481, 184] width 84 height 20
click at [219, 265] on div "Status Original Pickup Time Pickup Location Original Dropoff Time Dropoff Locat…" at bounding box center [499, 230] width 703 height 298
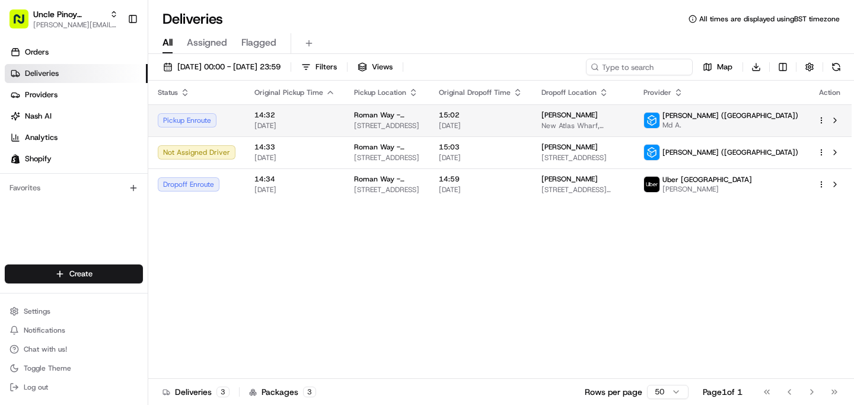
click at [304, 117] on span "14:32" at bounding box center [294, 114] width 81 height 9
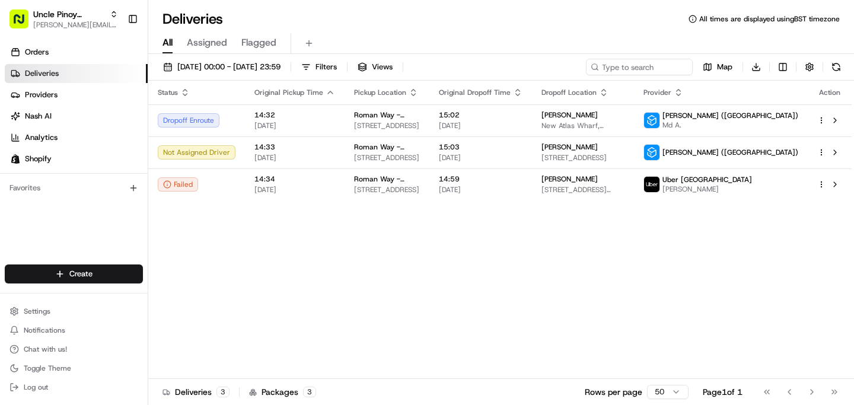
click at [373, 270] on div "Status Original Pickup Time Pickup Location Original Dropoff Time Dropoff Locat…" at bounding box center [499, 230] width 703 height 298
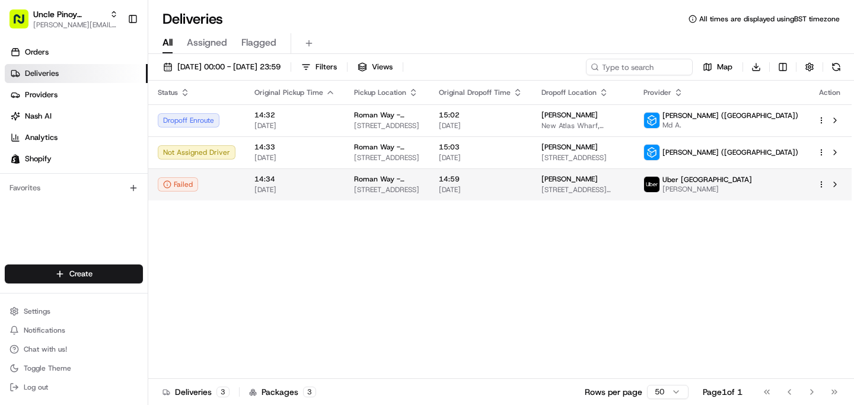
click at [301, 178] on span "14:34" at bounding box center [294, 178] width 81 height 9
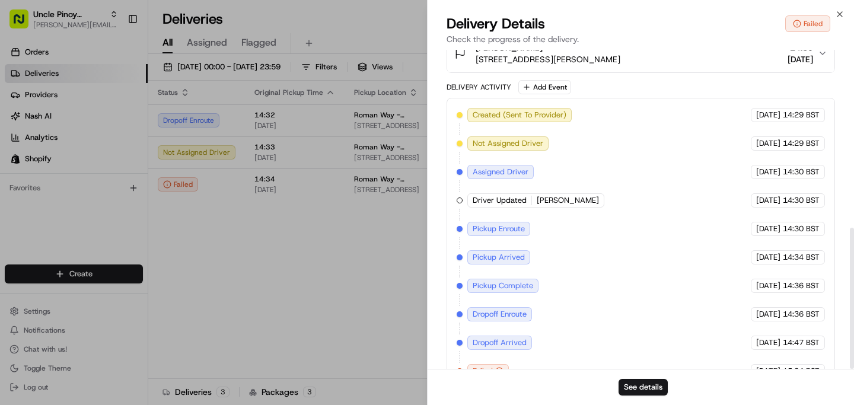
scroll to position [402, 0]
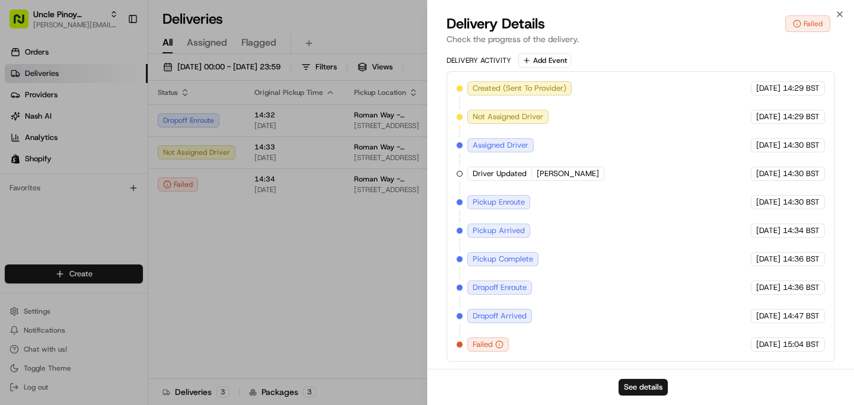
click at [486, 348] on span "Failed" at bounding box center [483, 344] width 20 height 11
click at [514, 313] on span "Dropoff Arrived" at bounding box center [500, 316] width 54 height 11
click at [649, 381] on button "See details" at bounding box center [643, 387] width 49 height 17
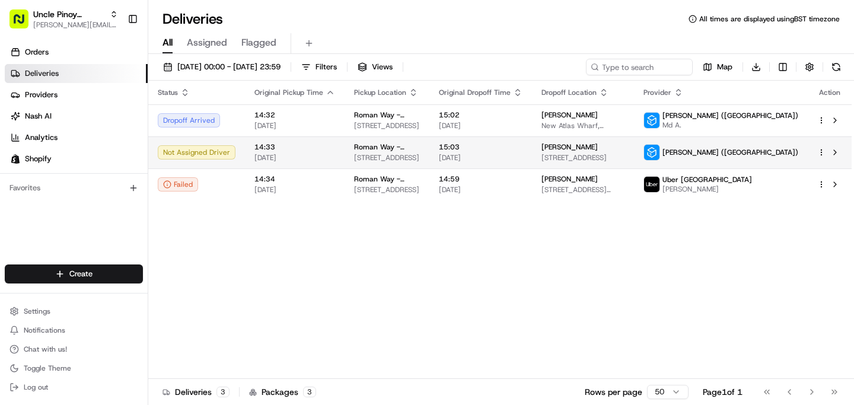
click at [283, 152] on div "14:33 [DATE]" at bounding box center [294, 152] width 81 height 20
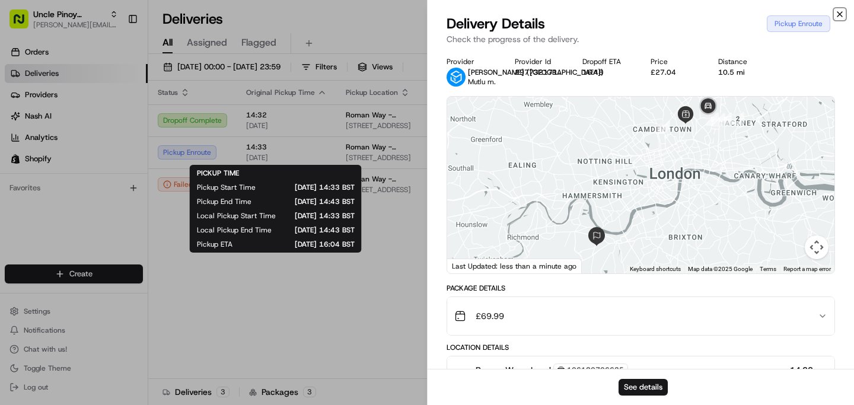
click at [844, 9] on icon "button" at bounding box center [839, 13] width 9 height 9
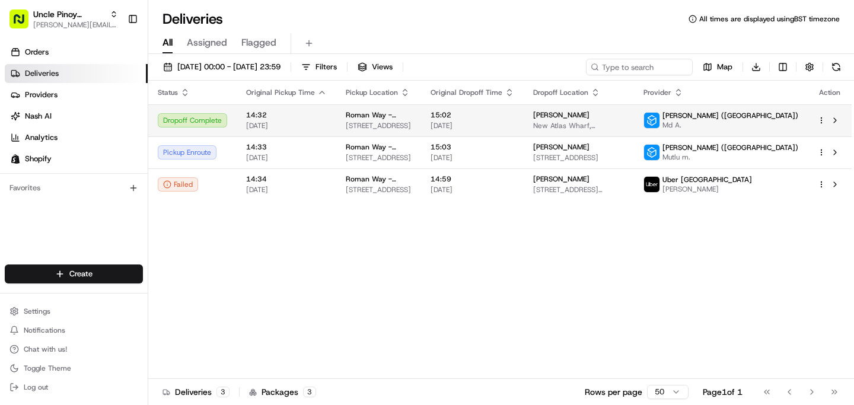
click at [272, 130] on span "[DATE]" at bounding box center [286, 125] width 81 height 9
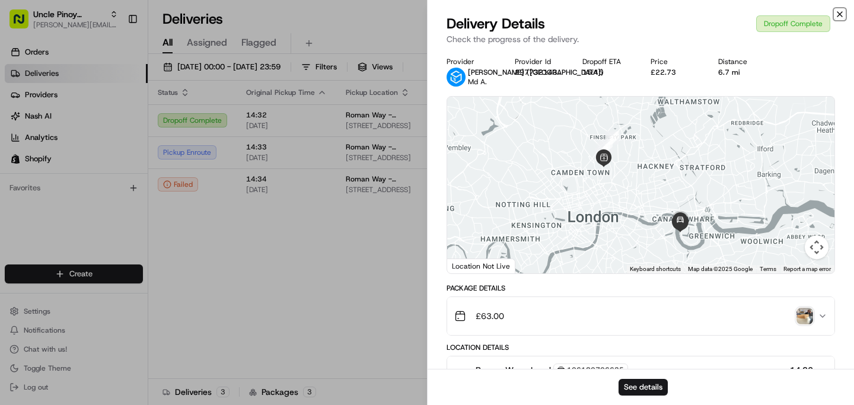
click at [838, 11] on icon "button" at bounding box center [839, 13] width 9 height 9
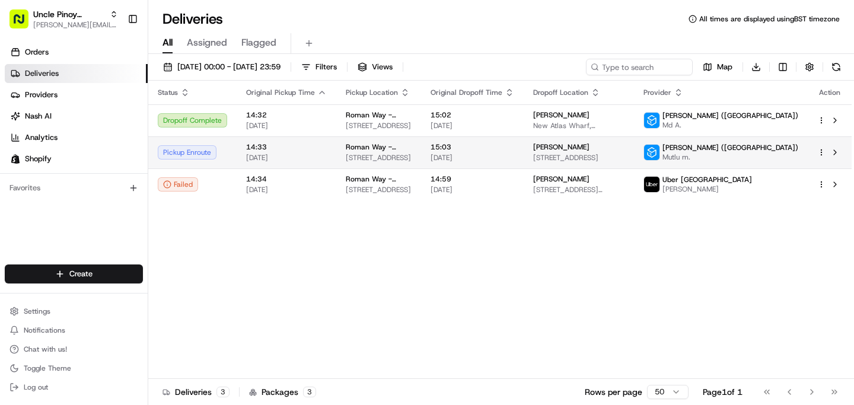
click at [403, 145] on span "Roman Way - Local" at bounding box center [379, 146] width 66 height 9
click at [208, 149] on div "Pickup Enroute" at bounding box center [192, 152] width 69 height 14
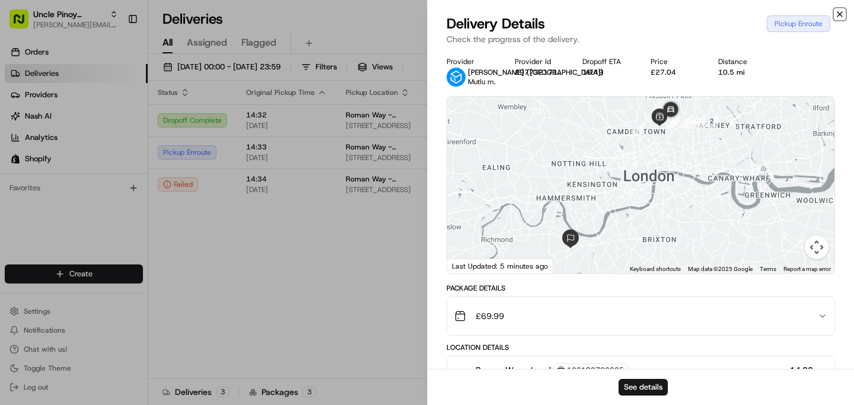
click at [839, 13] on icon "button" at bounding box center [839, 14] width 5 height 5
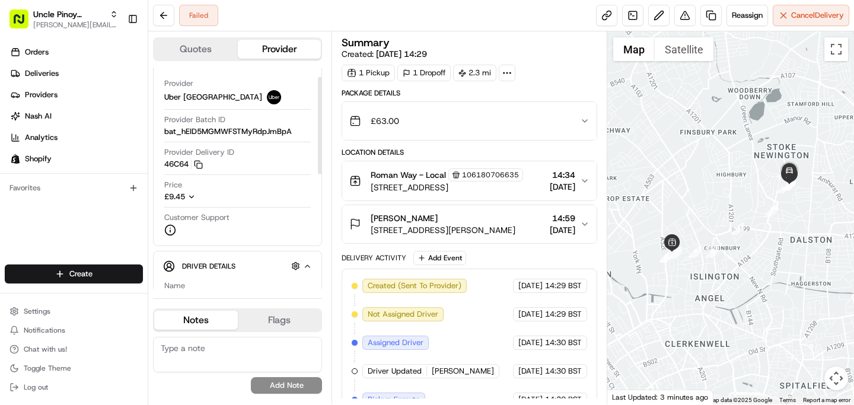
scroll to position [171, 0]
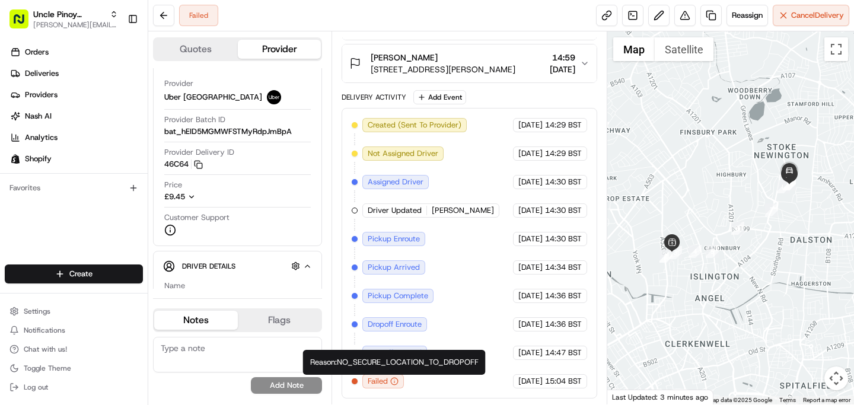
click at [393, 381] on icon "button" at bounding box center [394, 381] width 8 height 8
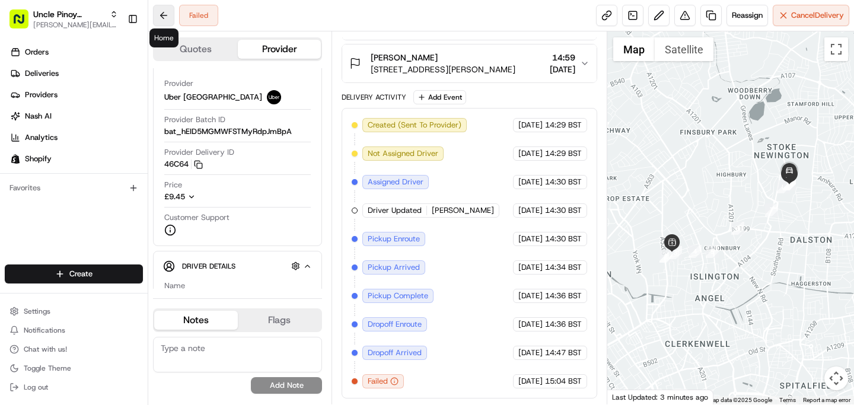
click at [173, 7] on button at bounding box center [163, 15] width 21 height 21
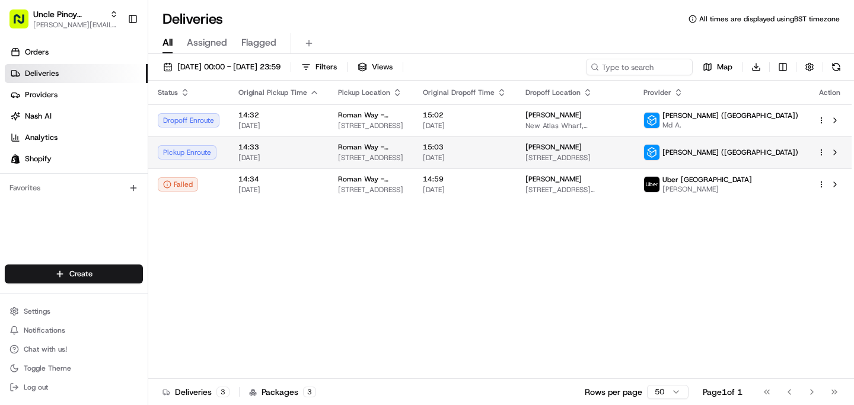
click at [289, 159] on span "[DATE]" at bounding box center [278, 157] width 81 height 9
